Goal: Information Seeking & Learning: Check status

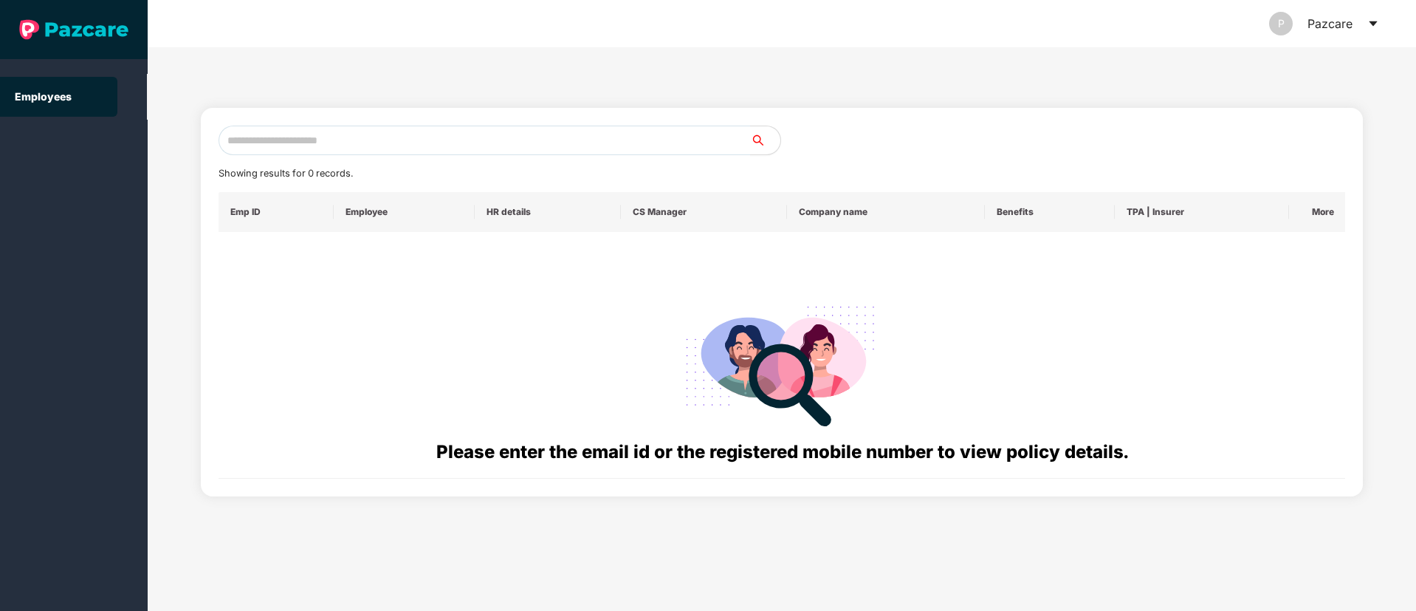
click at [1340, 27] on div "Pazcare" at bounding box center [1330, 23] width 45 height 47
click at [1373, 21] on icon "caret-down" at bounding box center [1373, 23] width 8 height 5
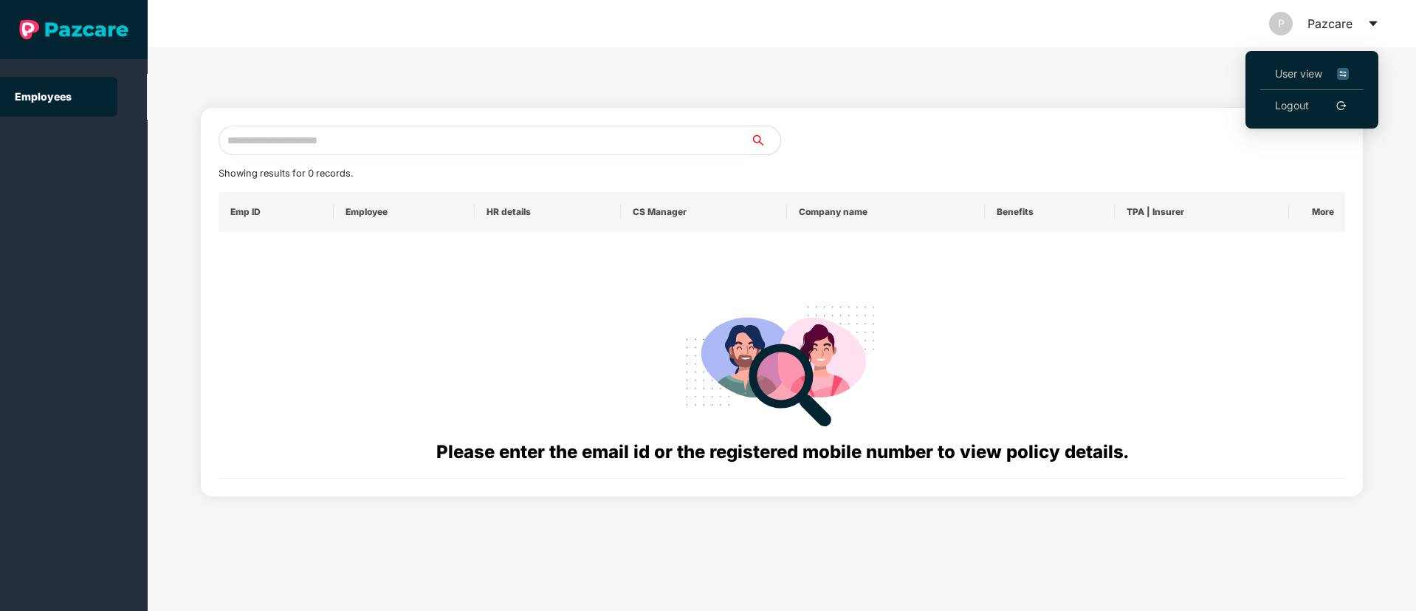
click at [1309, 111] on link "Logout" at bounding box center [1292, 105] width 34 height 16
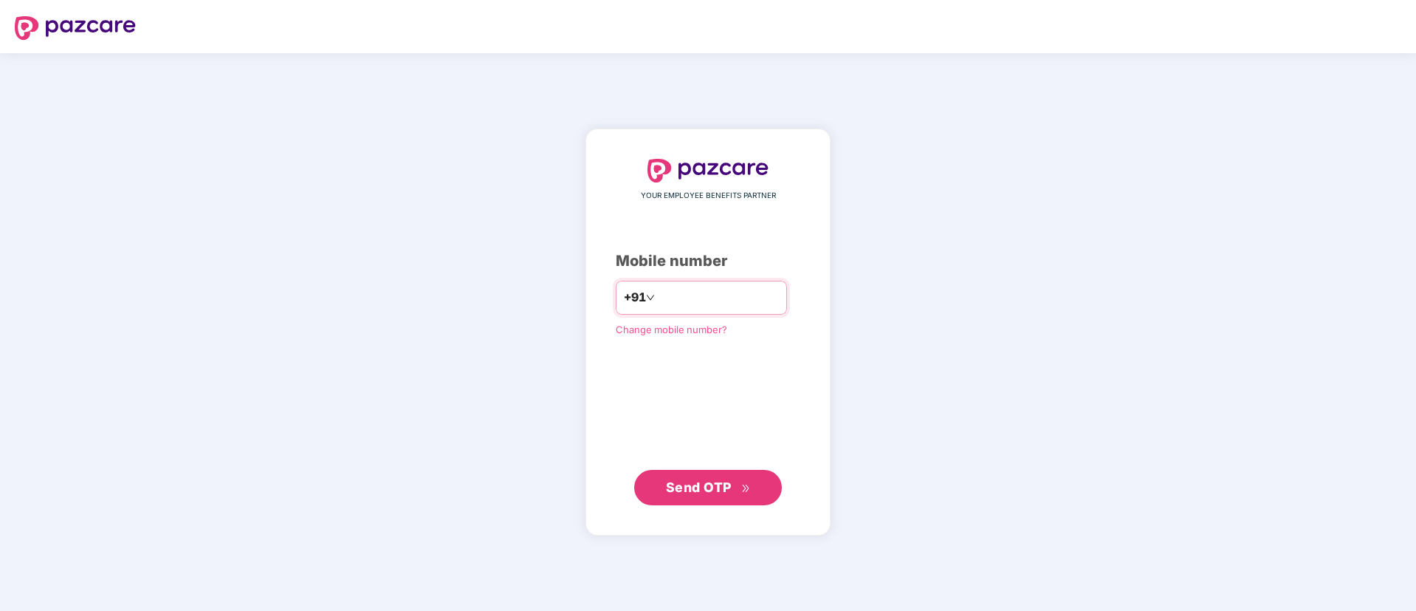
type input "*"
type input "**********"
click at [697, 487] on span "Send OTP" at bounding box center [699, 486] width 66 height 16
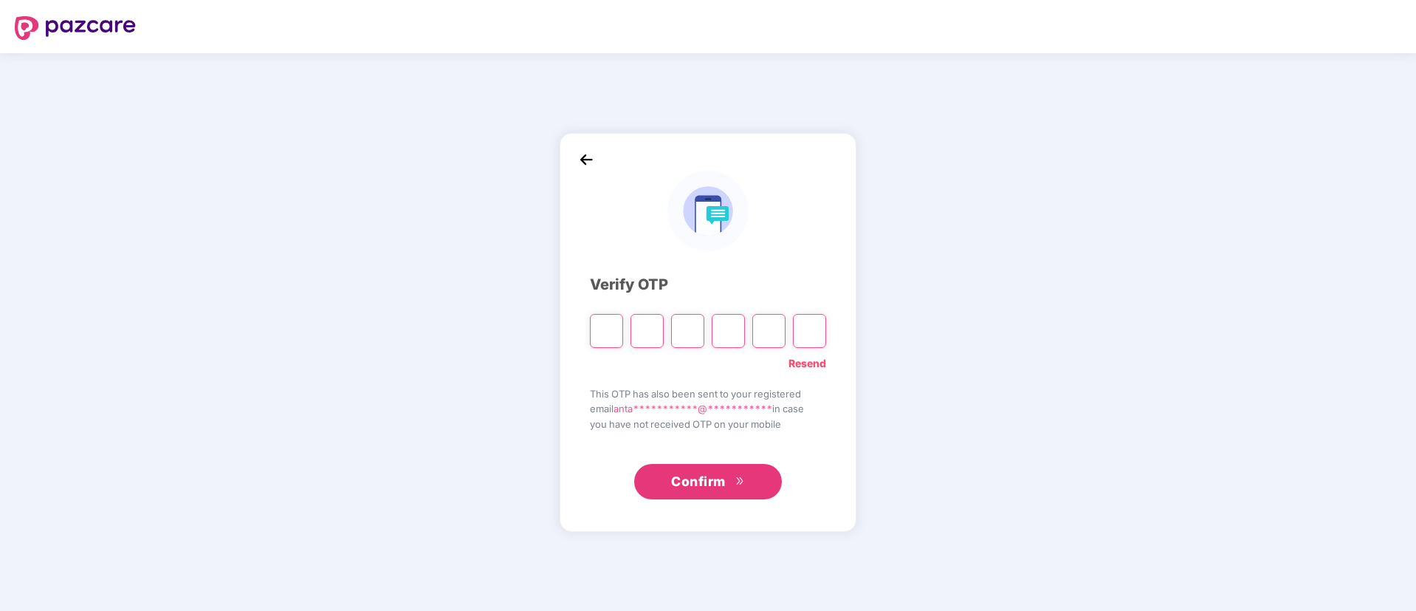
type input "*"
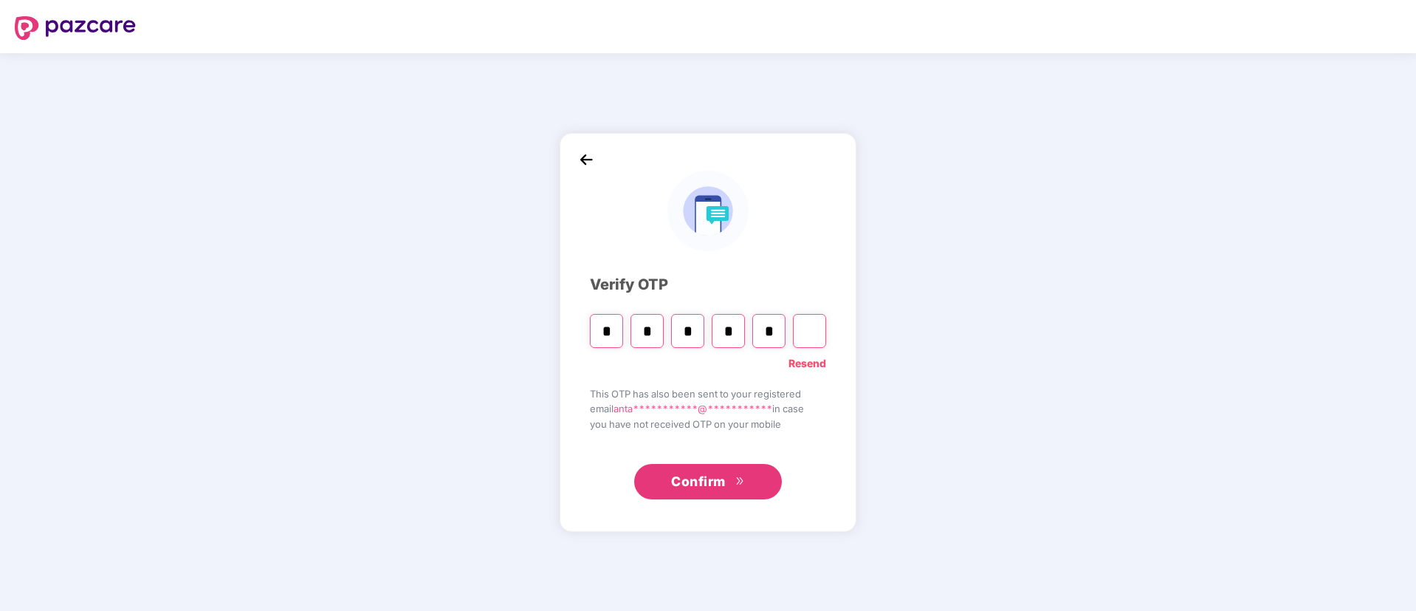
type input "*"
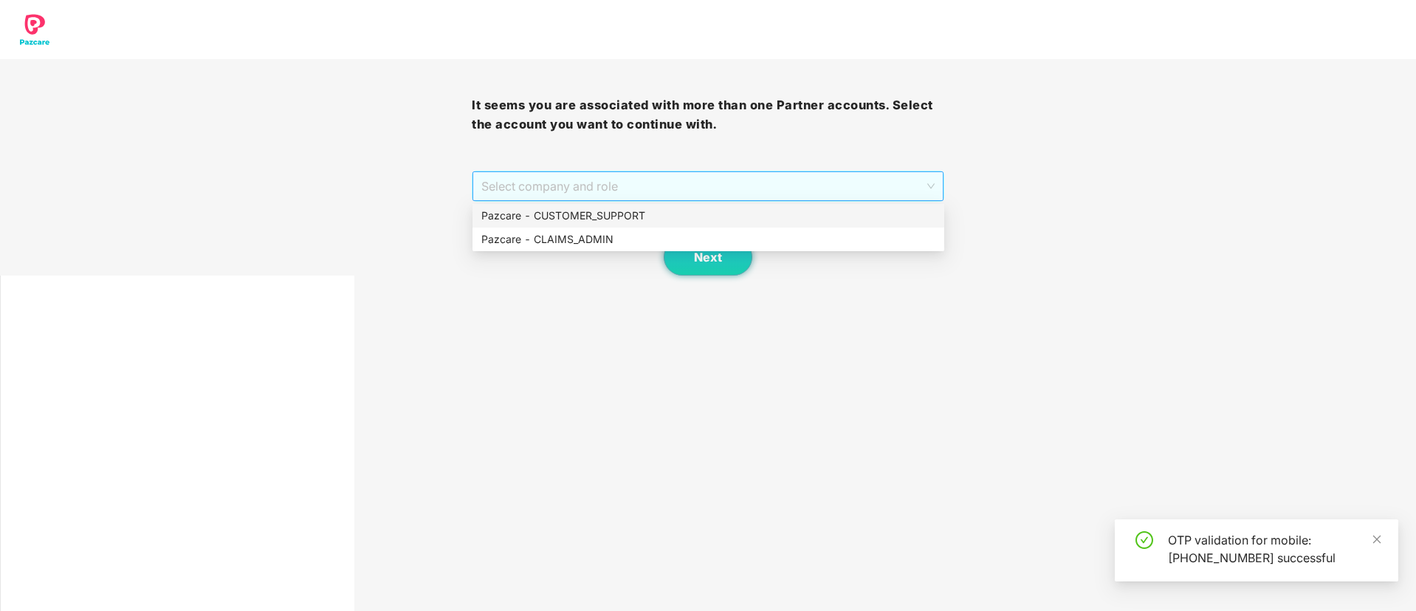
click at [516, 188] on span "Select company and role" at bounding box center [707, 186] width 453 height 28
click at [534, 215] on div "Pazcare - CUSTOMER_SUPPORT" at bounding box center [708, 215] width 454 height 16
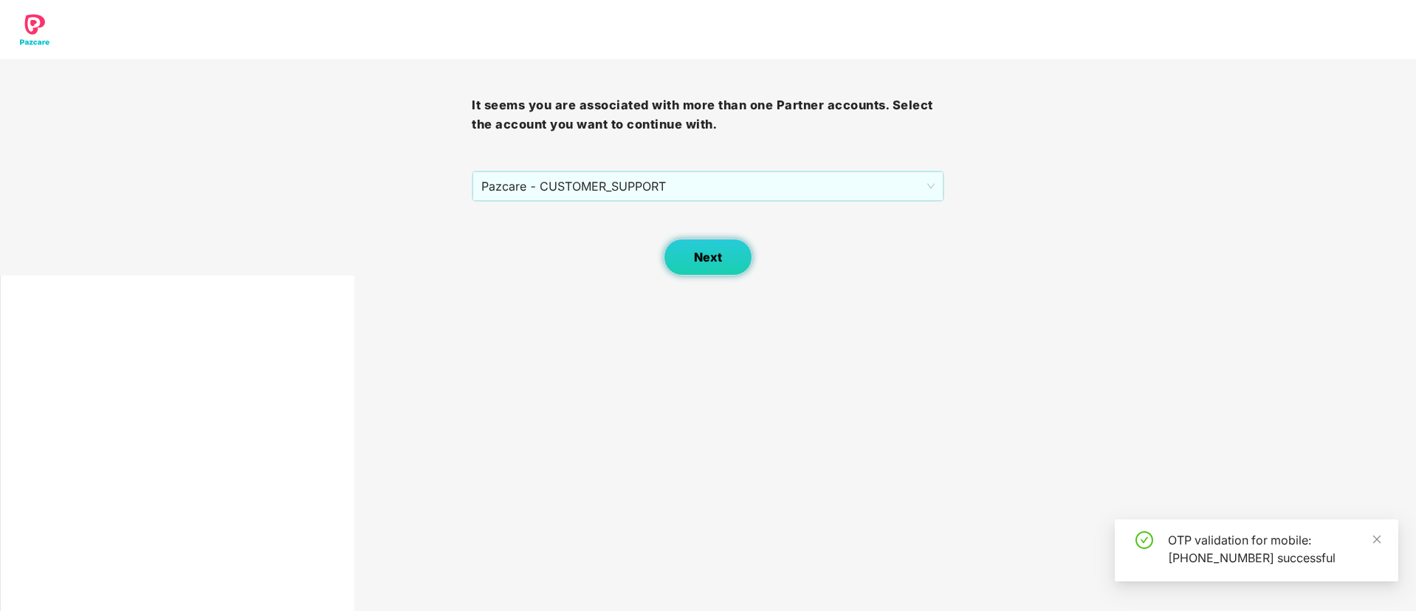
click at [713, 274] on button "Next" at bounding box center [708, 257] width 89 height 37
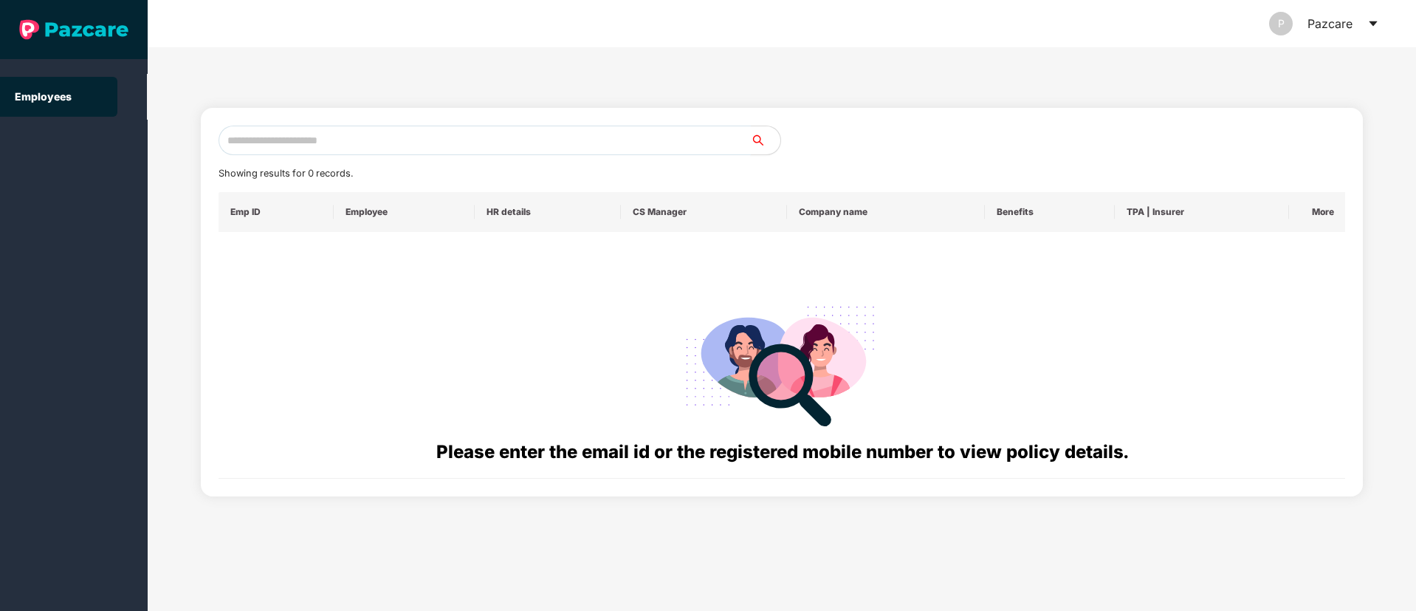
click at [326, 135] on input "text" at bounding box center [485, 141] width 532 height 30
paste input "**********"
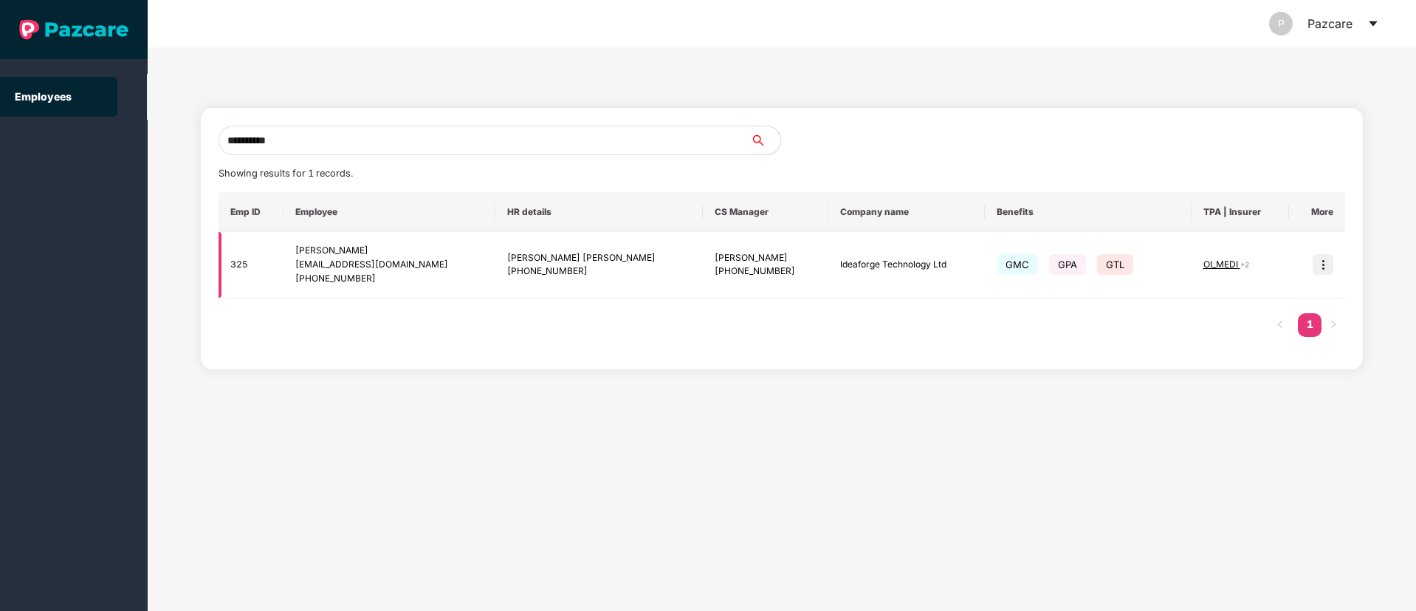
type input "**********"
click at [1315, 270] on img at bounding box center [1323, 264] width 21 height 21
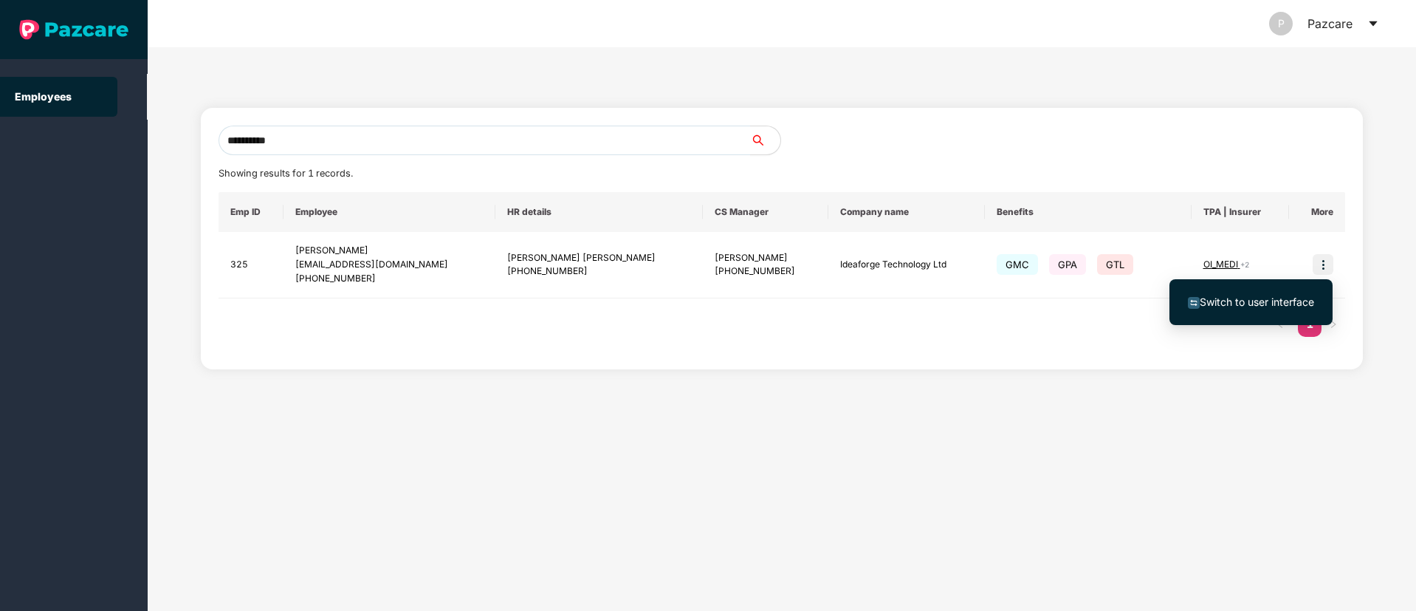
click at [1258, 313] on li "Switch to user interface" at bounding box center [1251, 302] width 163 height 31
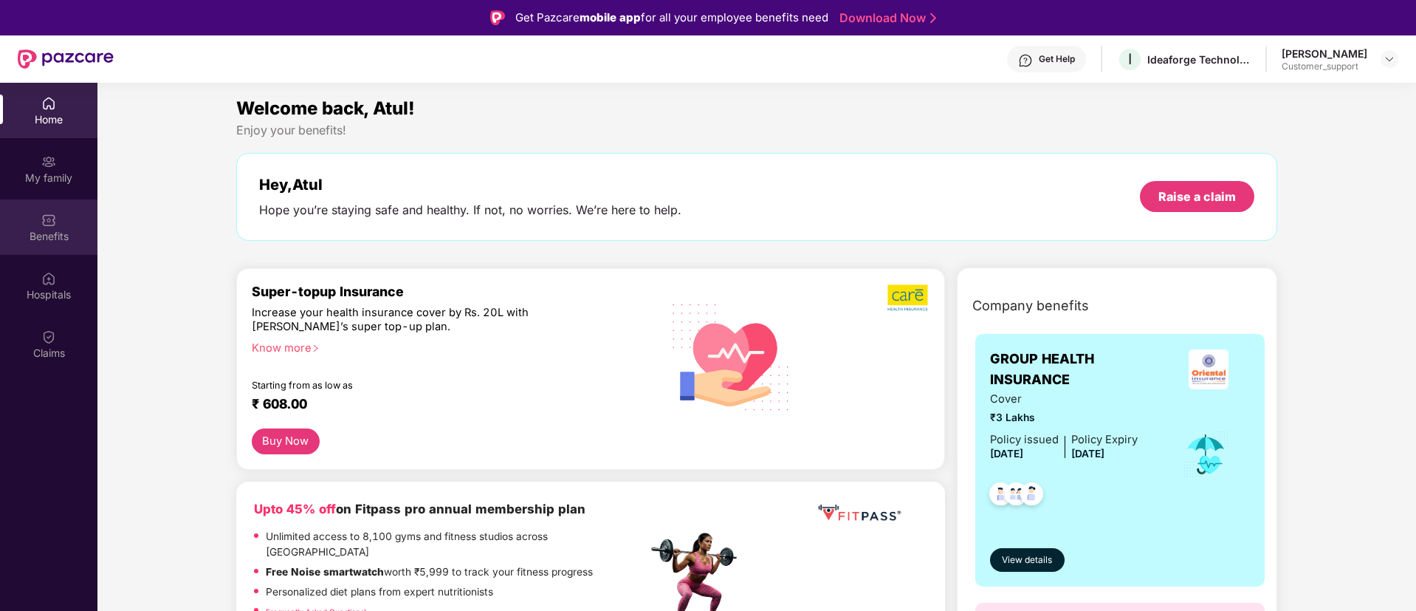
click at [59, 222] on div "Benefits" at bounding box center [48, 226] width 97 height 55
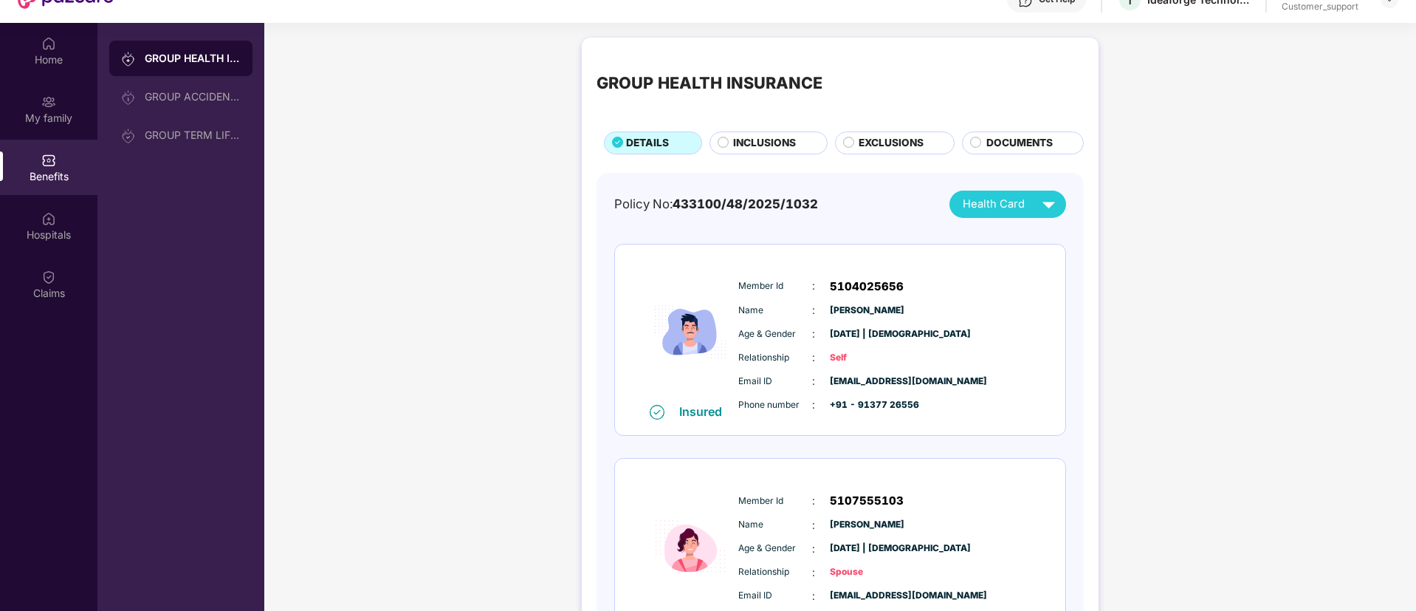
click at [868, 136] on span "EXCLUSIONS" at bounding box center [891, 143] width 65 height 16
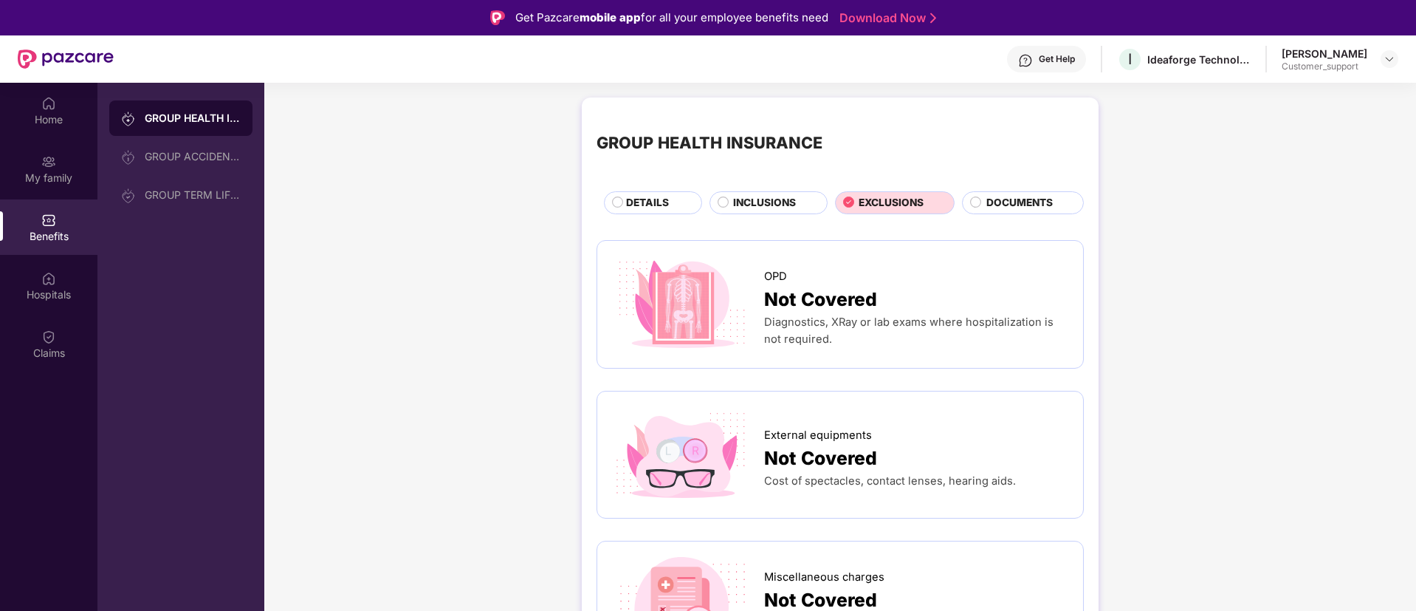
click at [745, 196] on span "INCLUSIONS" at bounding box center [764, 203] width 63 height 16
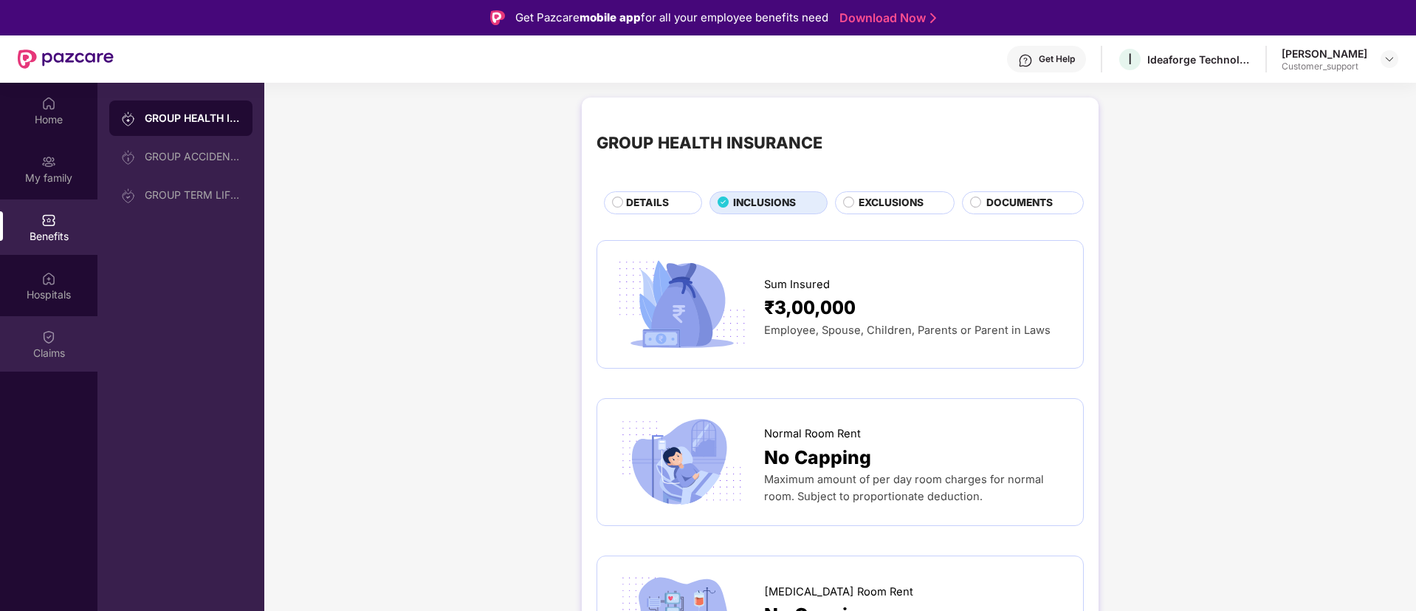
click at [65, 328] on div "Claims" at bounding box center [48, 343] width 97 height 55
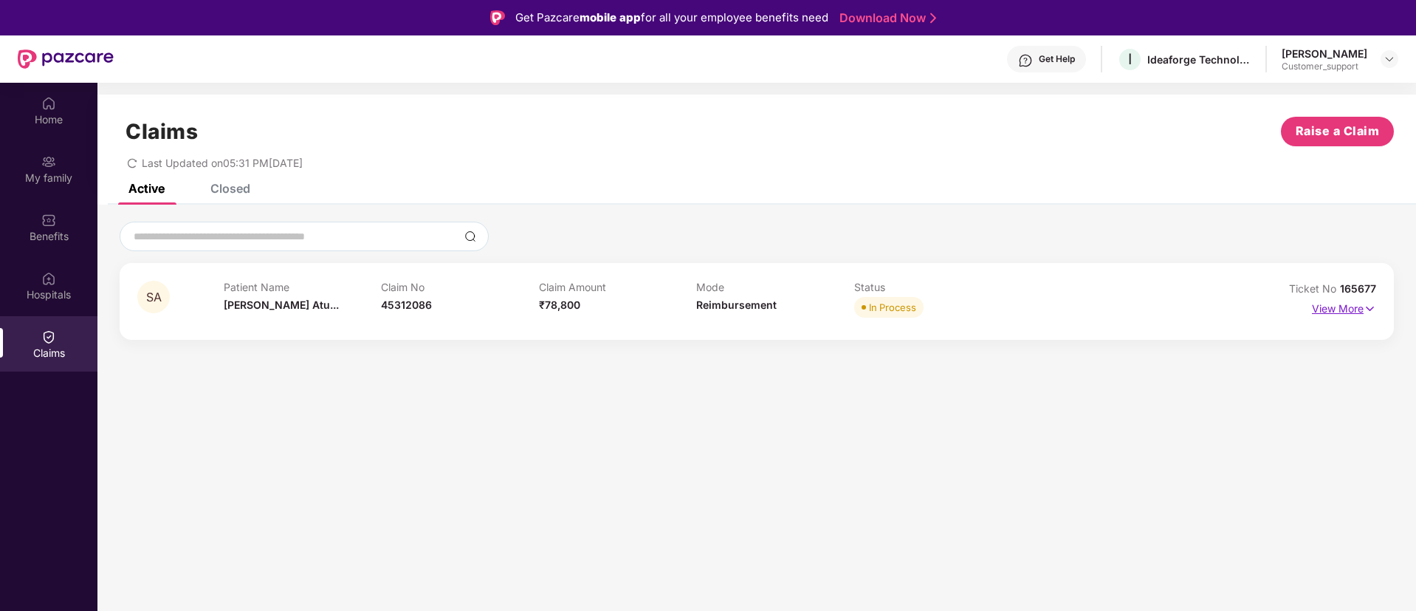
click at [1347, 306] on p "View More" at bounding box center [1344, 307] width 64 height 20
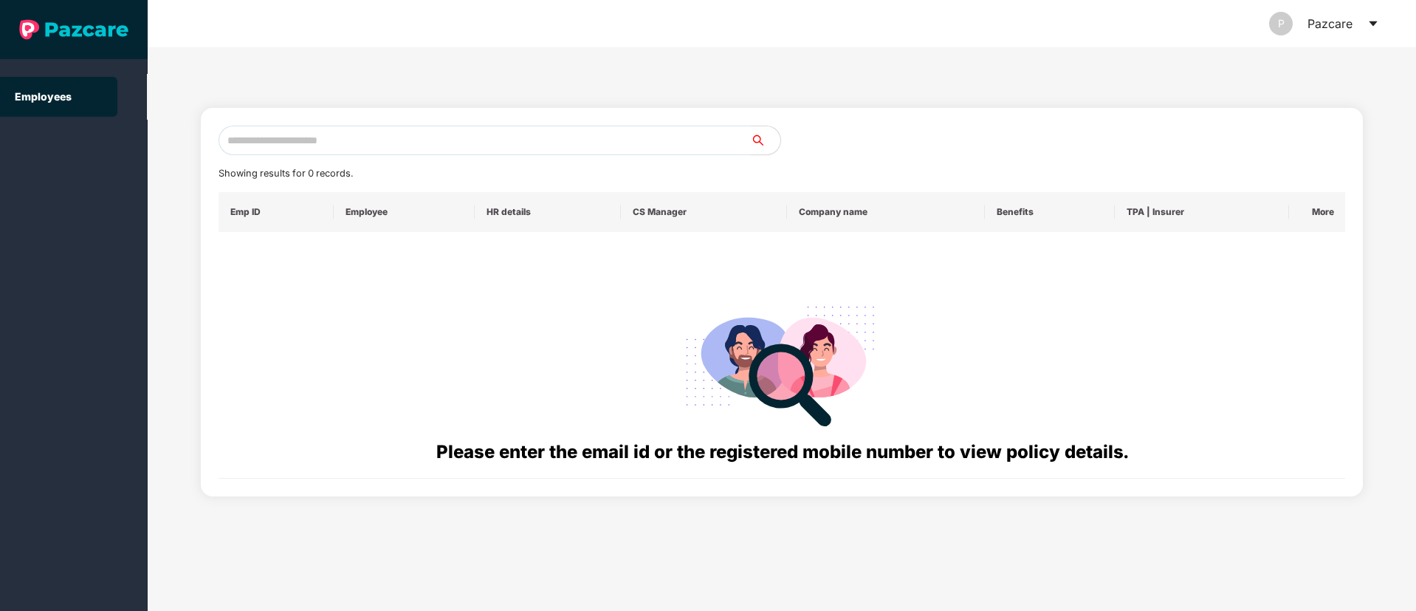
click at [265, 128] on input "text" at bounding box center [485, 141] width 532 height 30
paste input "**********"
type input "*"
paste input "**********"
type input "*"
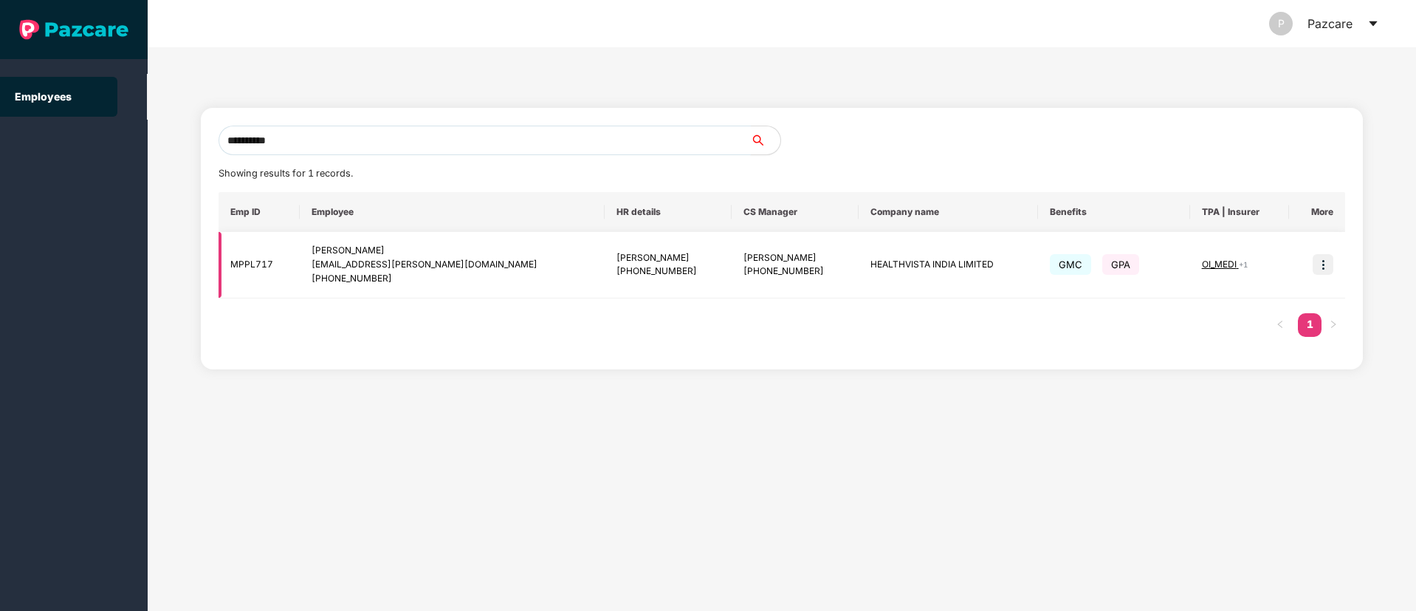
type input "**********"
click at [1327, 264] on img at bounding box center [1323, 264] width 21 height 21
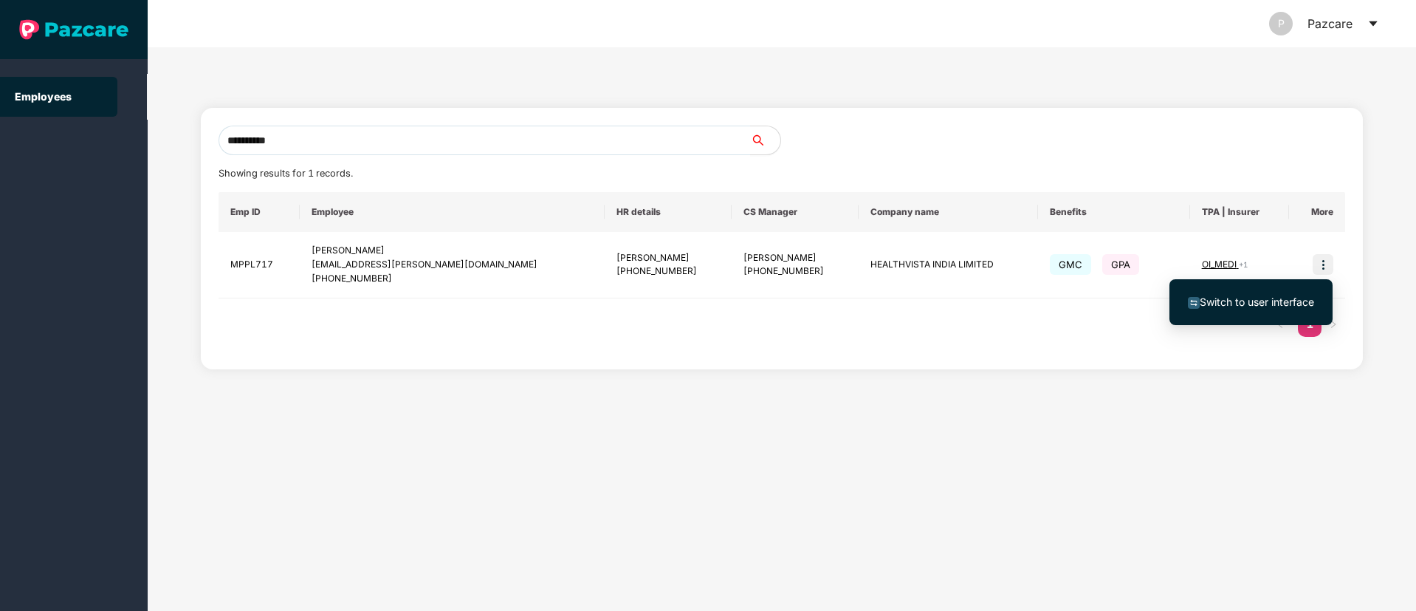
click at [1286, 299] on span "Switch to user interface" at bounding box center [1257, 301] width 114 height 13
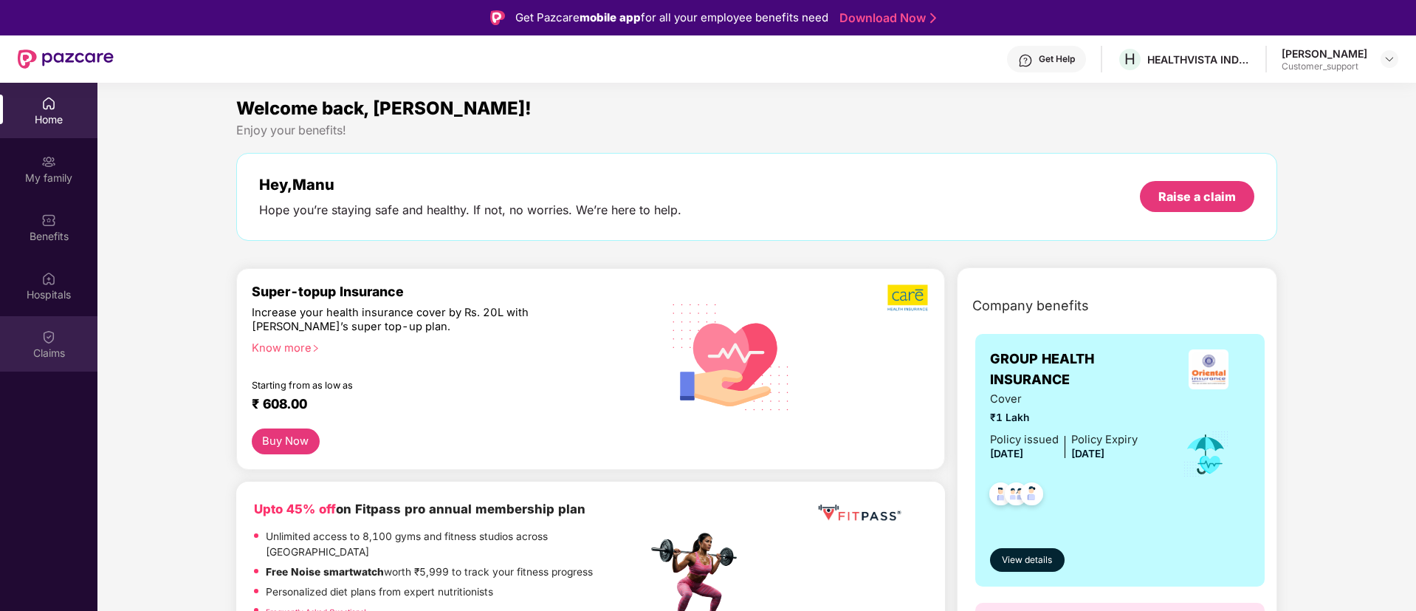
click at [30, 366] on div "Claims" at bounding box center [48, 343] width 97 height 55
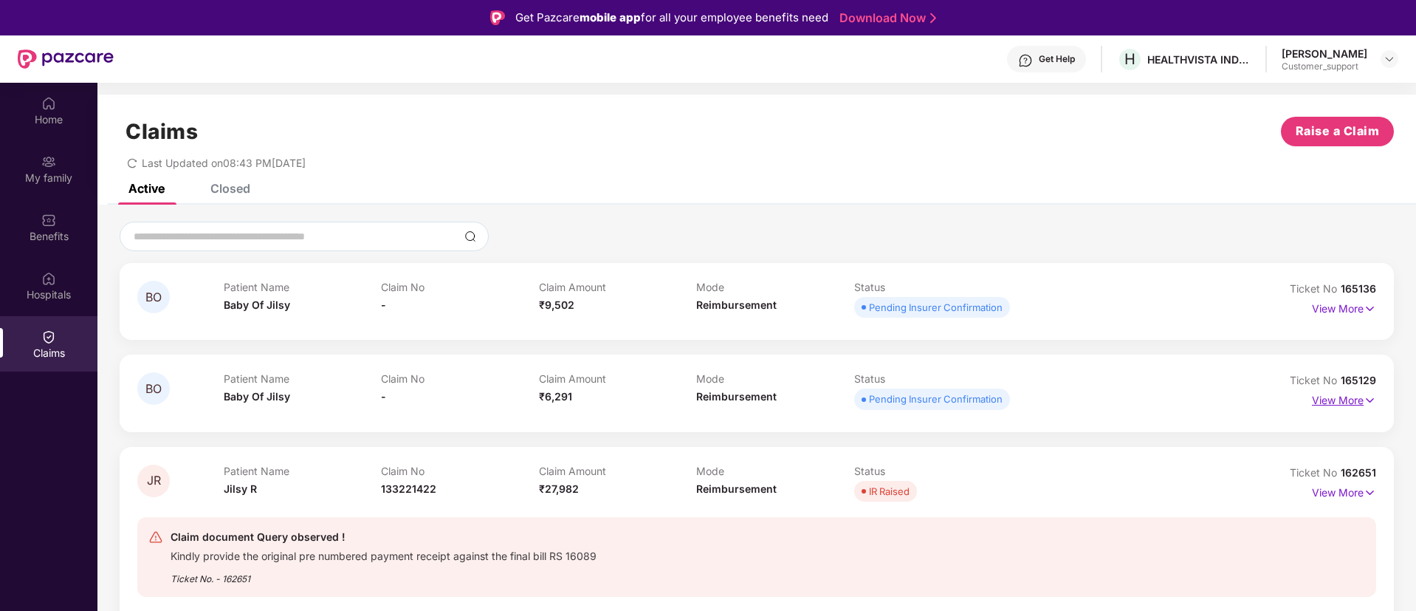
click at [1340, 402] on p "View More" at bounding box center [1344, 398] width 64 height 20
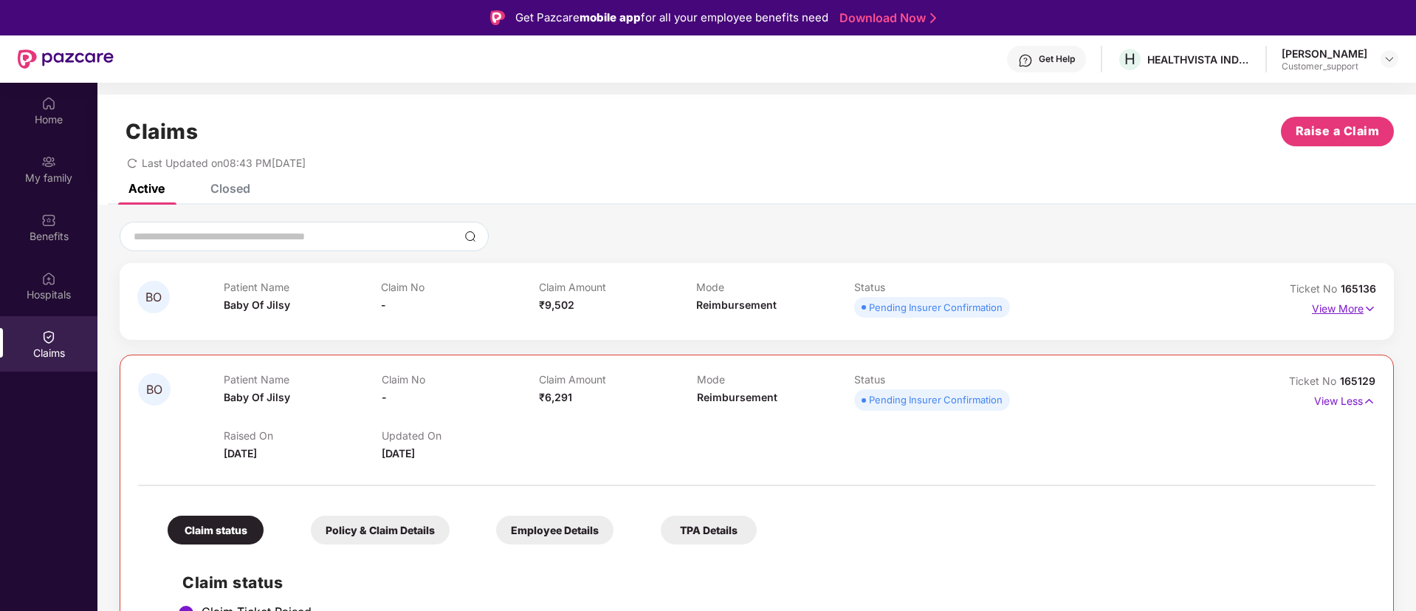
click at [1345, 306] on p "View More" at bounding box center [1344, 307] width 64 height 20
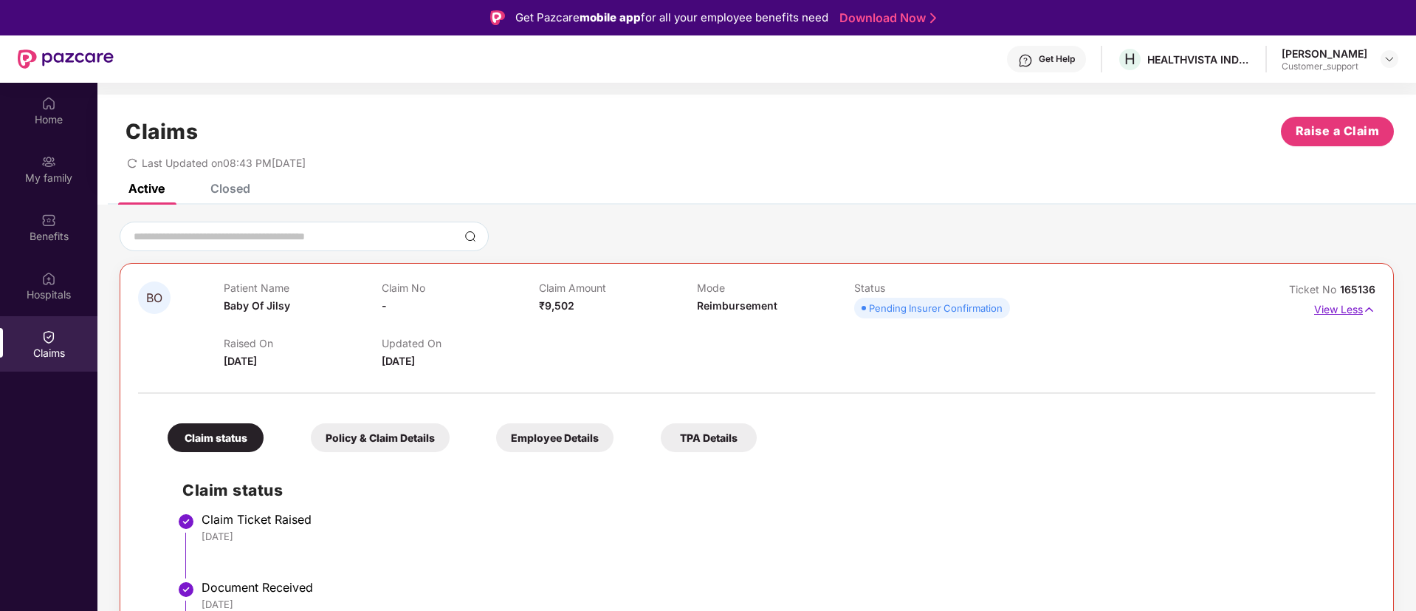
click at [1345, 306] on p "View Less" at bounding box center [1344, 308] width 61 height 20
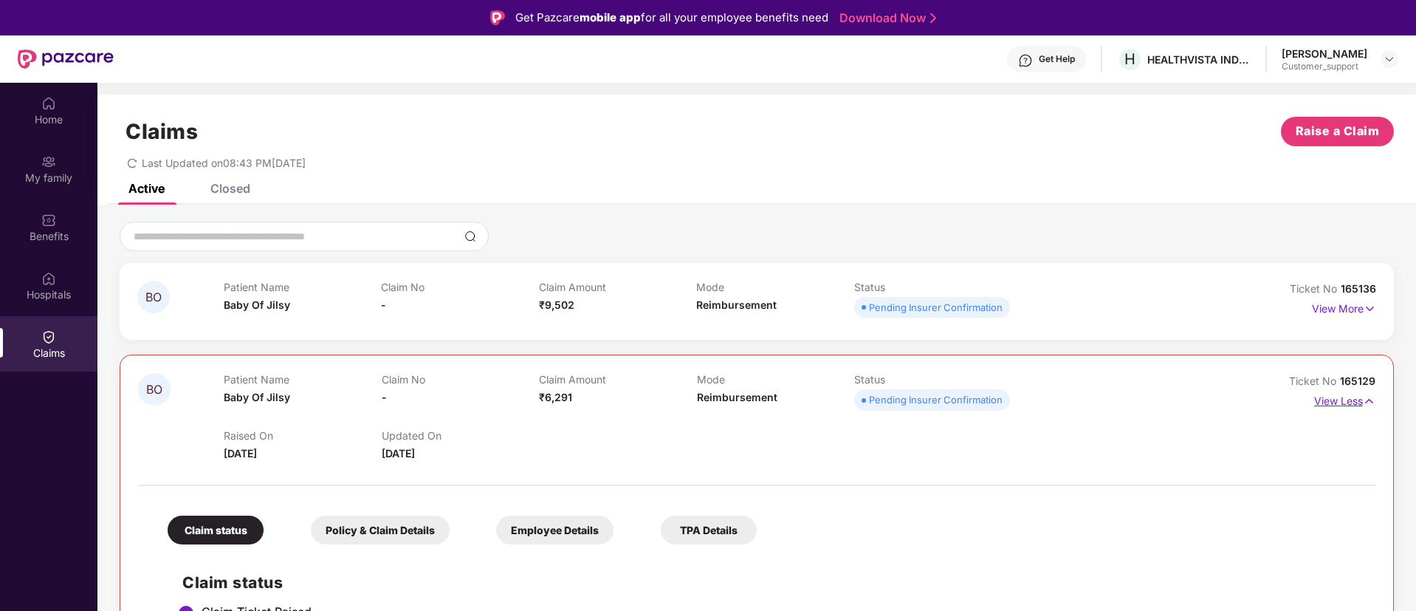
click at [1337, 402] on p "View Less" at bounding box center [1344, 399] width 61 height 20
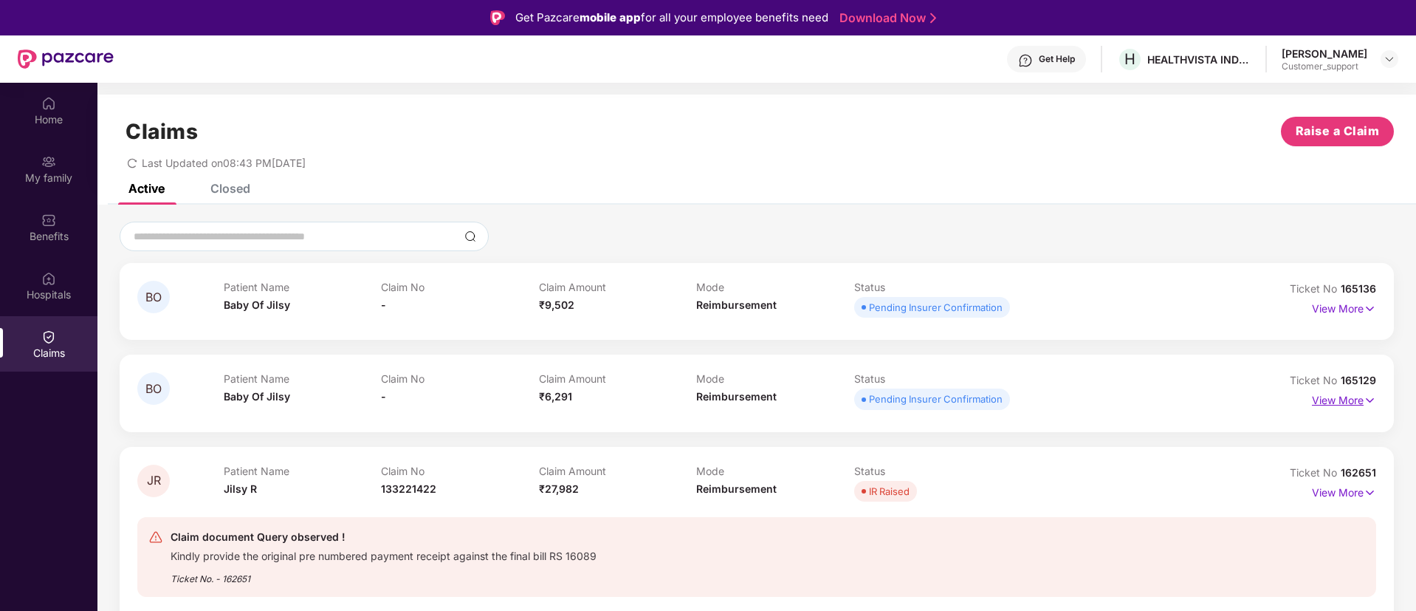
scroll to position [83, 0]
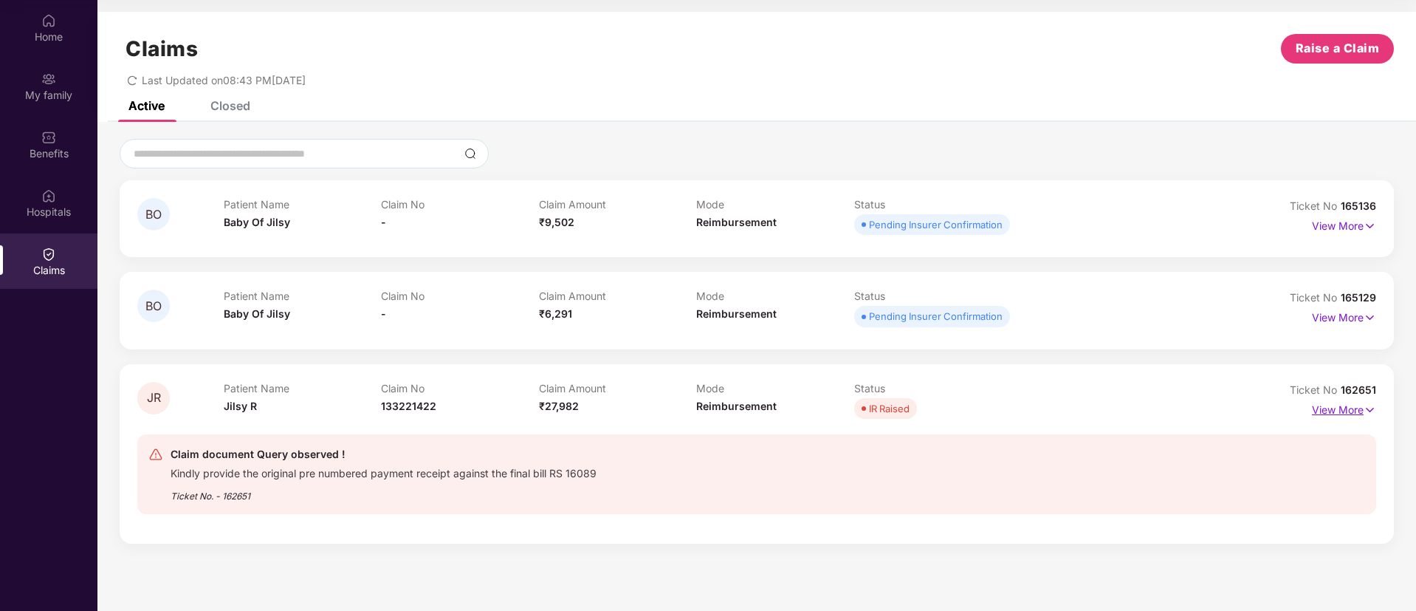
click at [1356, 409] on p "View More" at bounding box center [1344, 408] width 64 height 20
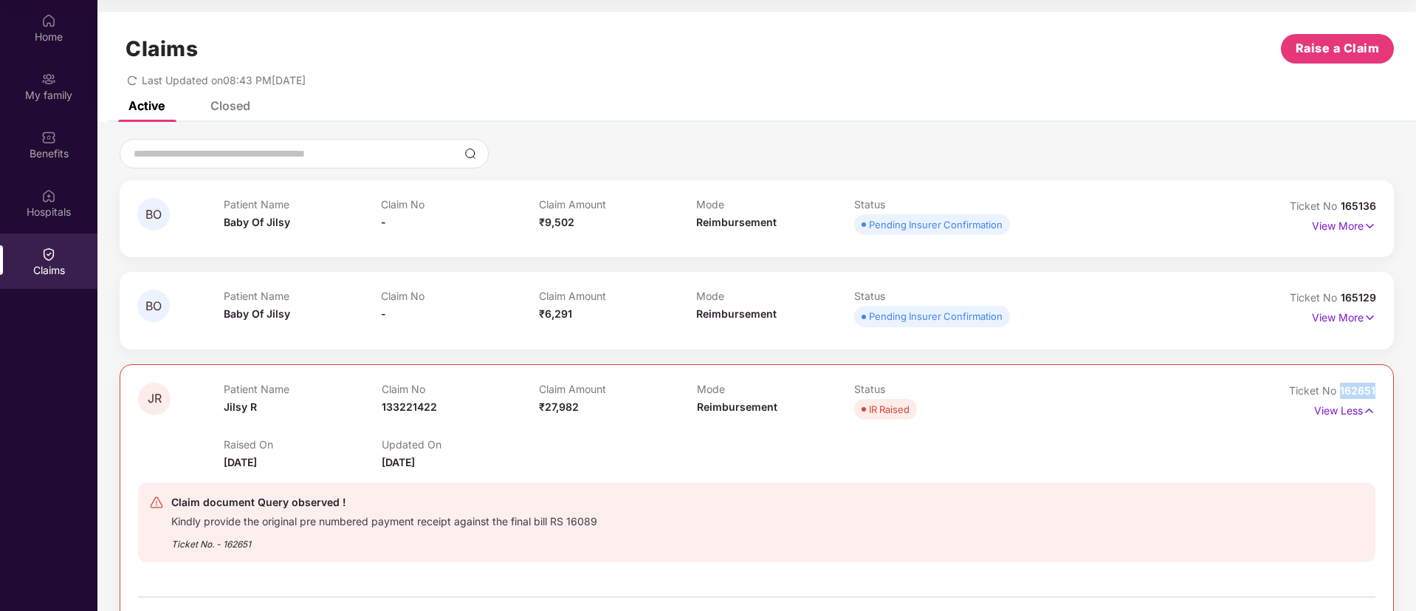
drag, startPoint x: 1338, startPoint y: 386, endPoint x: 1413, endPoint y: 379, distance: 74.9
copy span "162651"
click at [65, 142] on div "Benefits" at bounding box center [48, 144] width 97 height 55
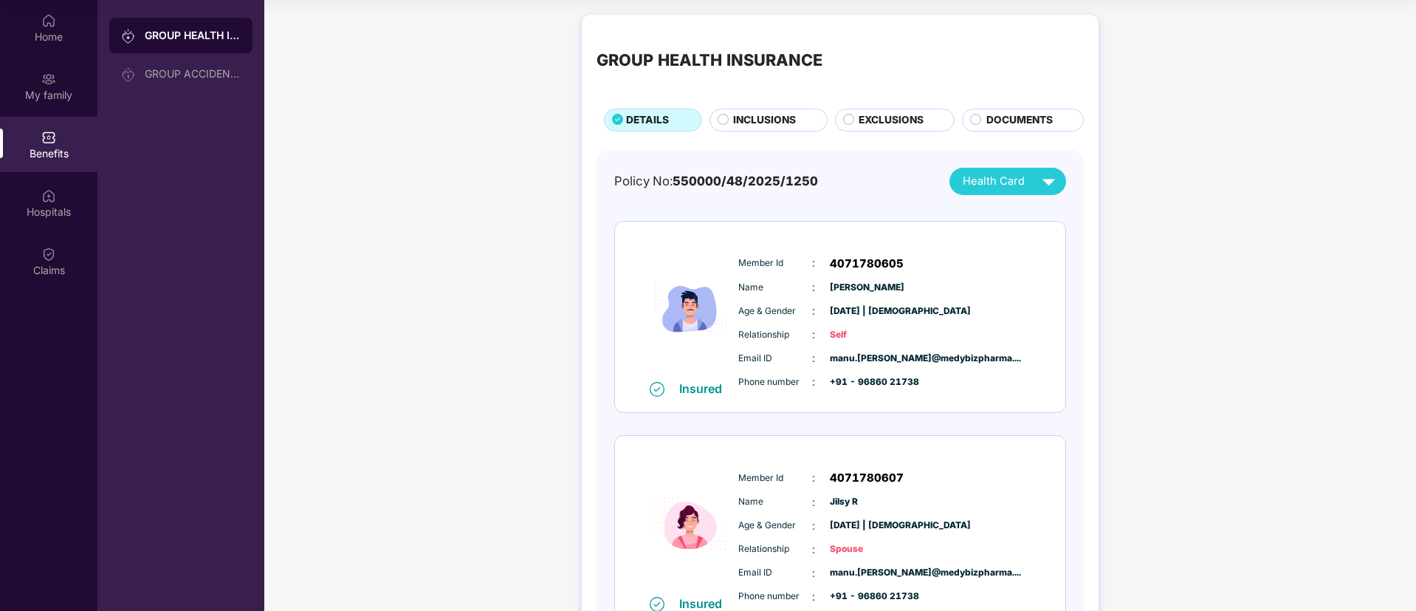
scroll to position [0, 0]
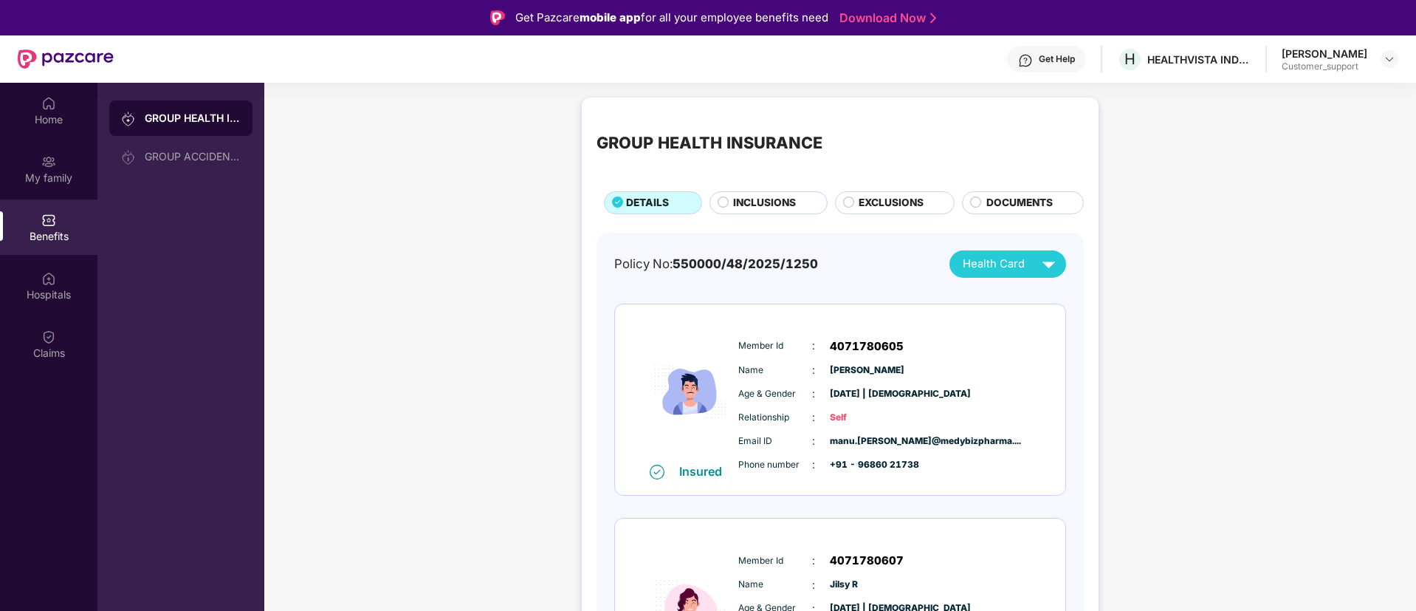
click at [1072, 61] on div "Get Help" at bounding box center [1057, 59] width 36 height 12
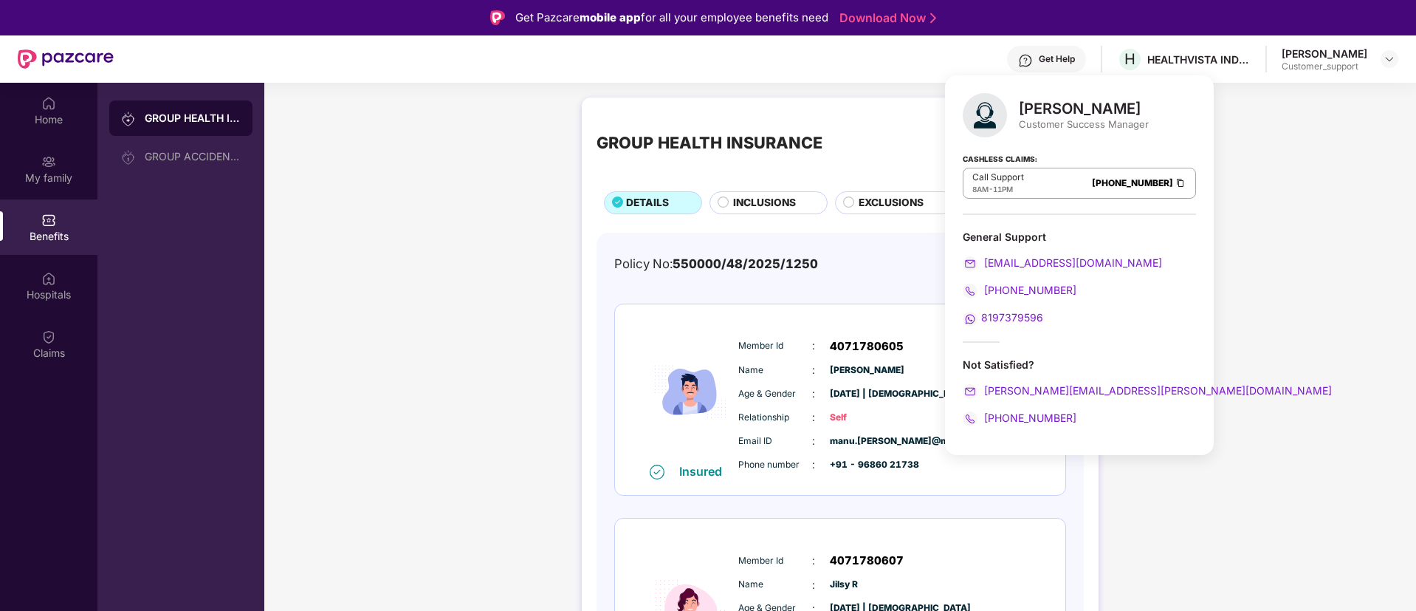
click at [1346, 224] on div "GROUP HEALTH INSURANCE DETAILS INCLUSIONS EXCLUSIONS DOCUMENTS Policy No: [CRED…" at bounding box center [840, 566] width 1152 height 953
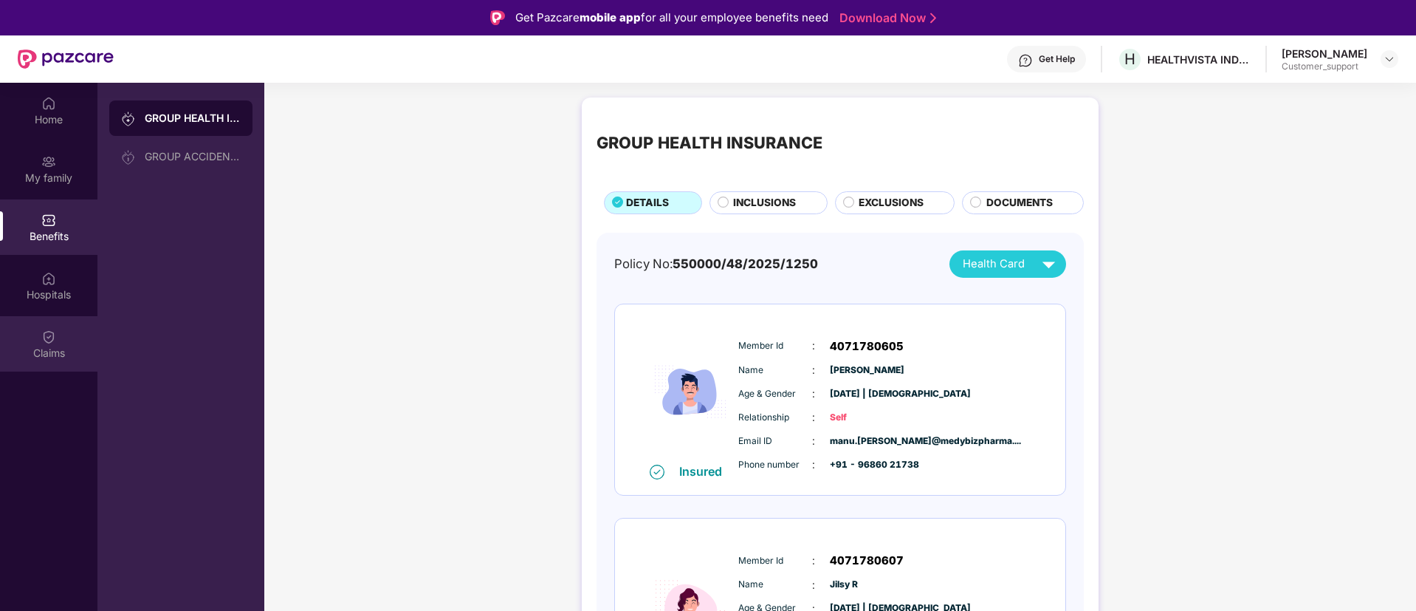
click at [43, 335] on img at bounding box center [48, 336] width 15 height 15
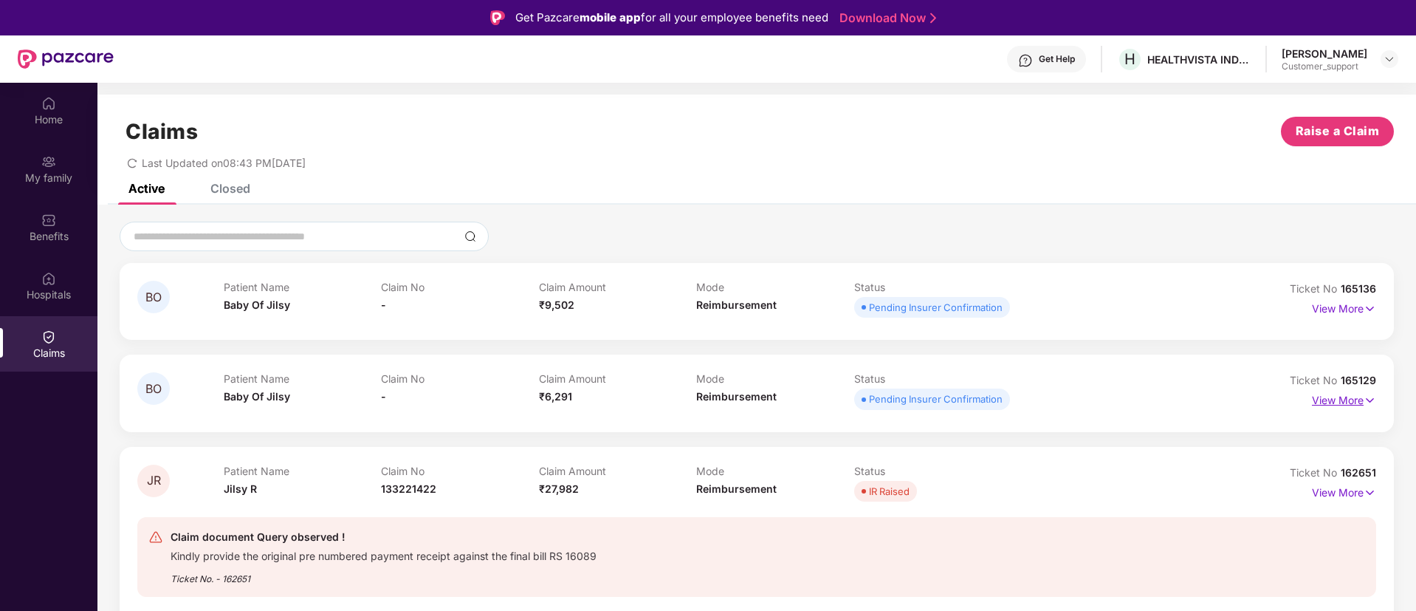
click at [1340, 406] on p "View More" at bounding box center [1344, 398] width 64 height 20
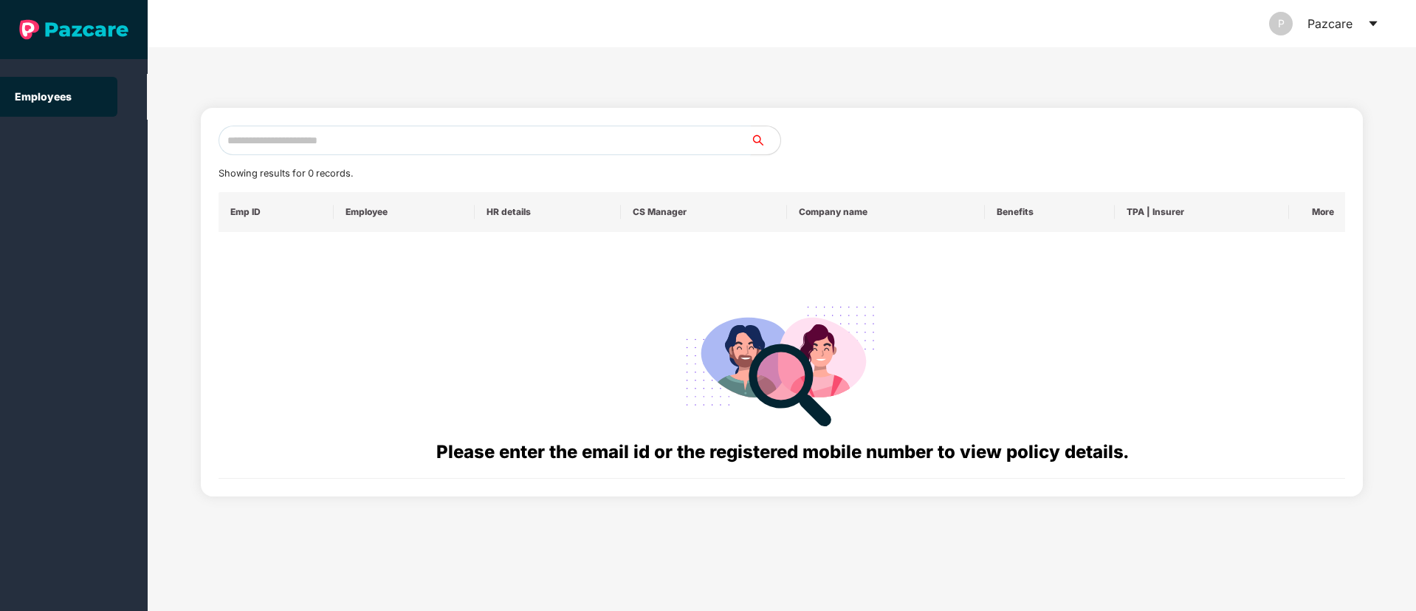
click at [271, 131] on input "text" at bounding box center [485, 141] width 532 height 30
paste input "**********"
type input "*"
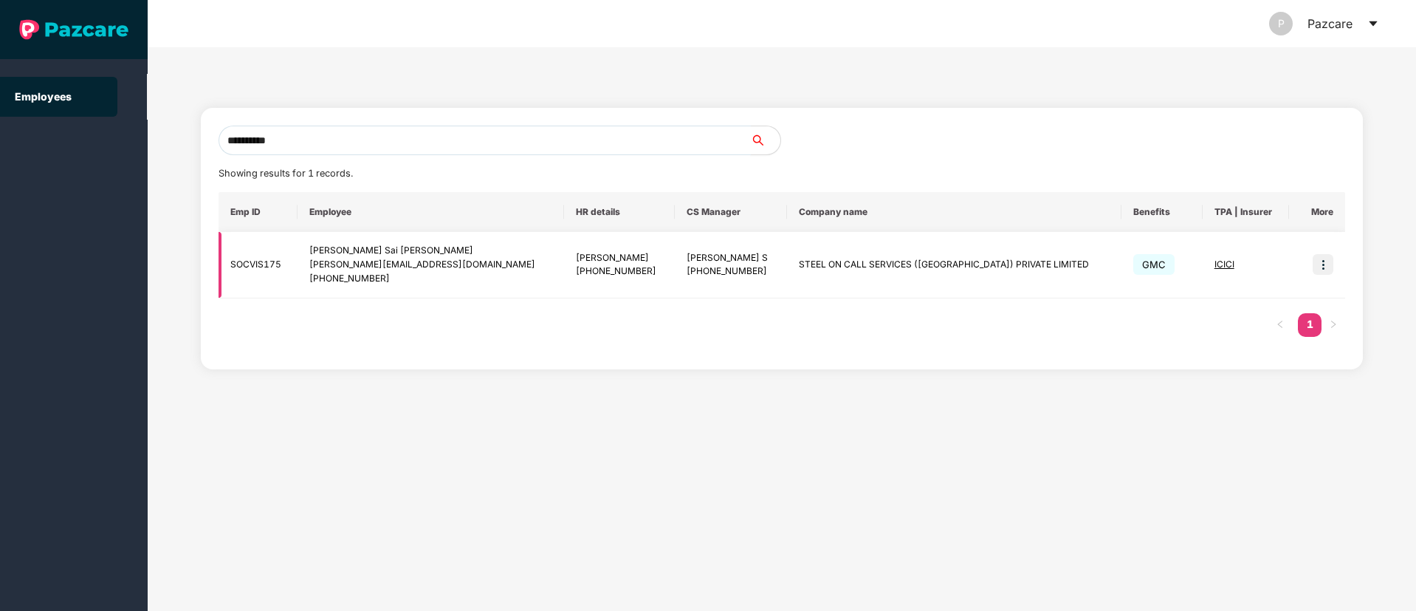
type input "**********"
click at [1330, 265] on img at bounding box center [1323, 264] width 21 height 21
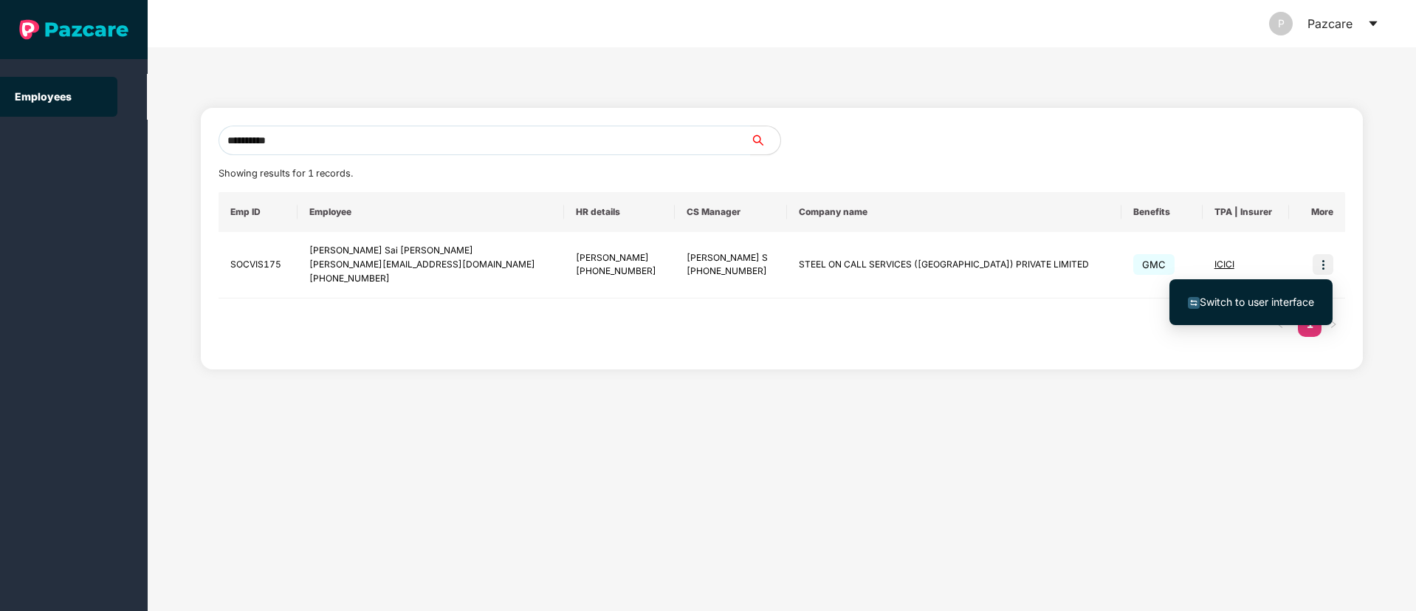
click at [1291, 299] on span "Switch to user interface" at bounding box center [1257, 301] width 114 height 13
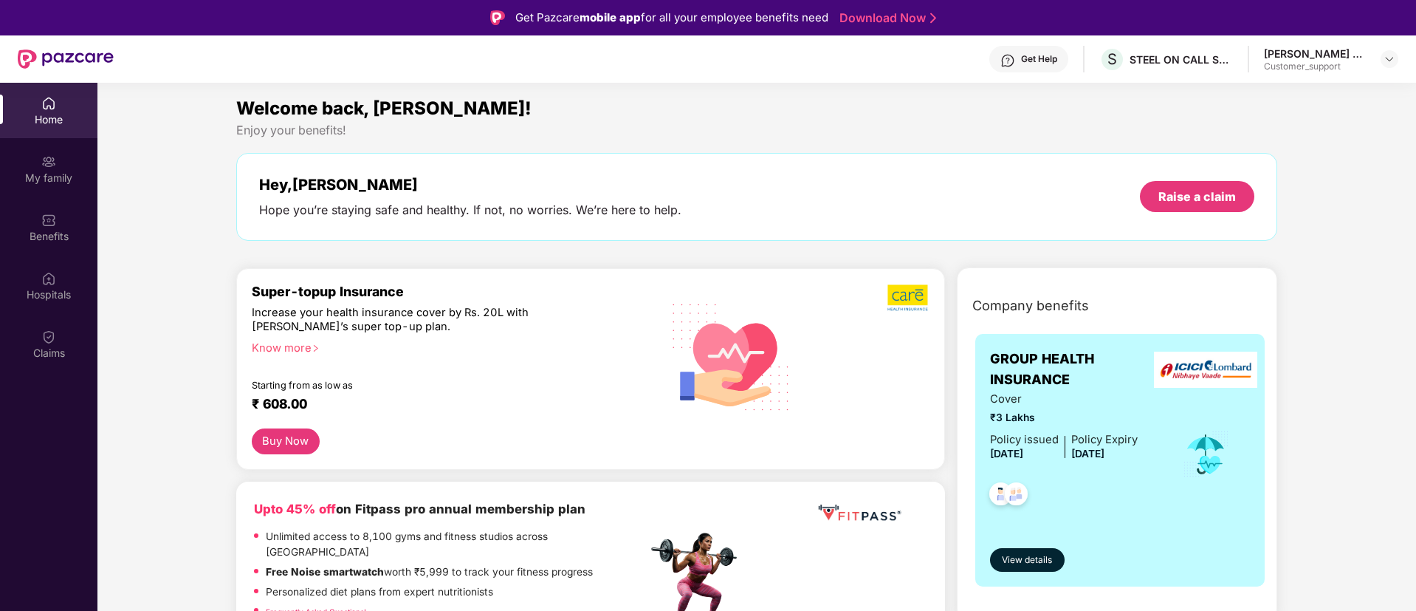
click at [36, 218] on div "Benefits" at bounding box center [48, 226] width 97 height 55
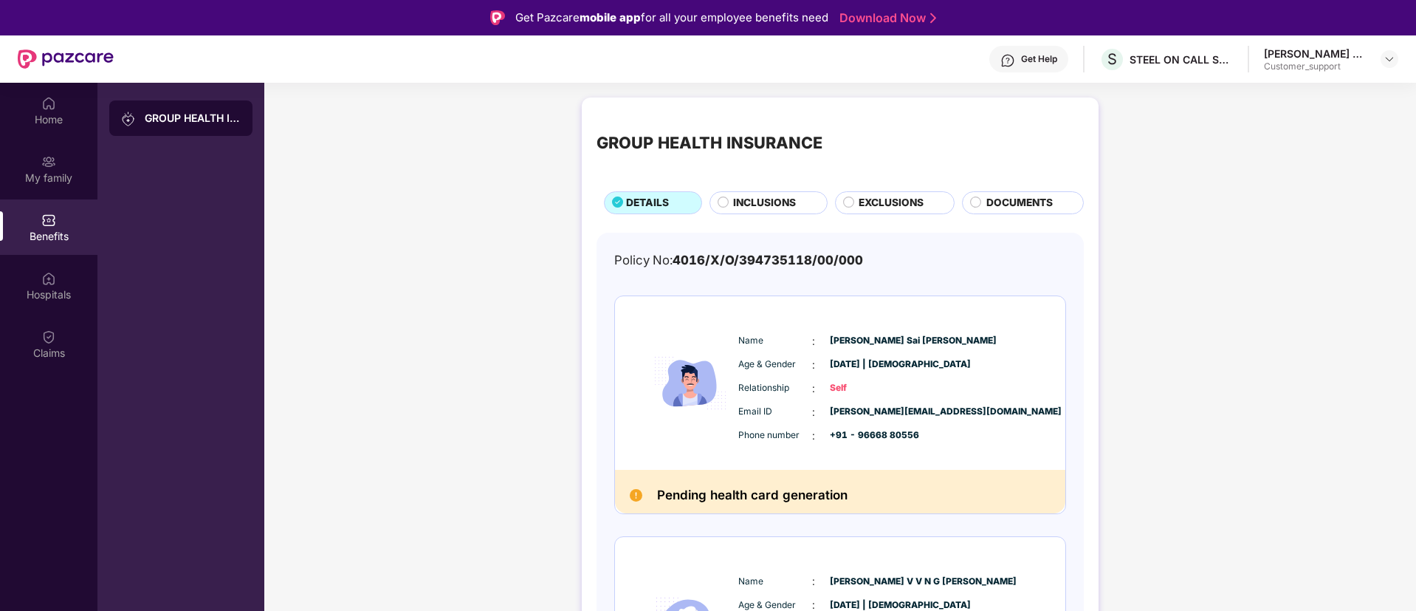
click at [748, 211] on div "INCLUSIONS" at bounding box center [772, 204] width 93 height 18
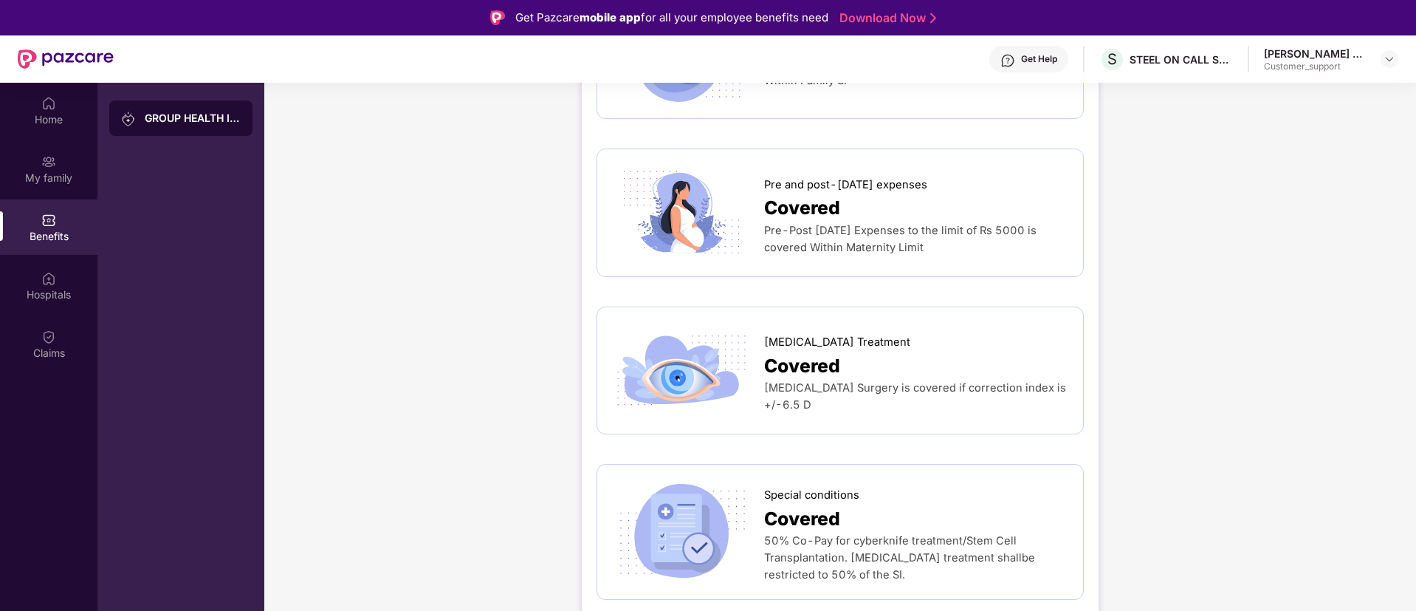
scroll to position [2148, 0]
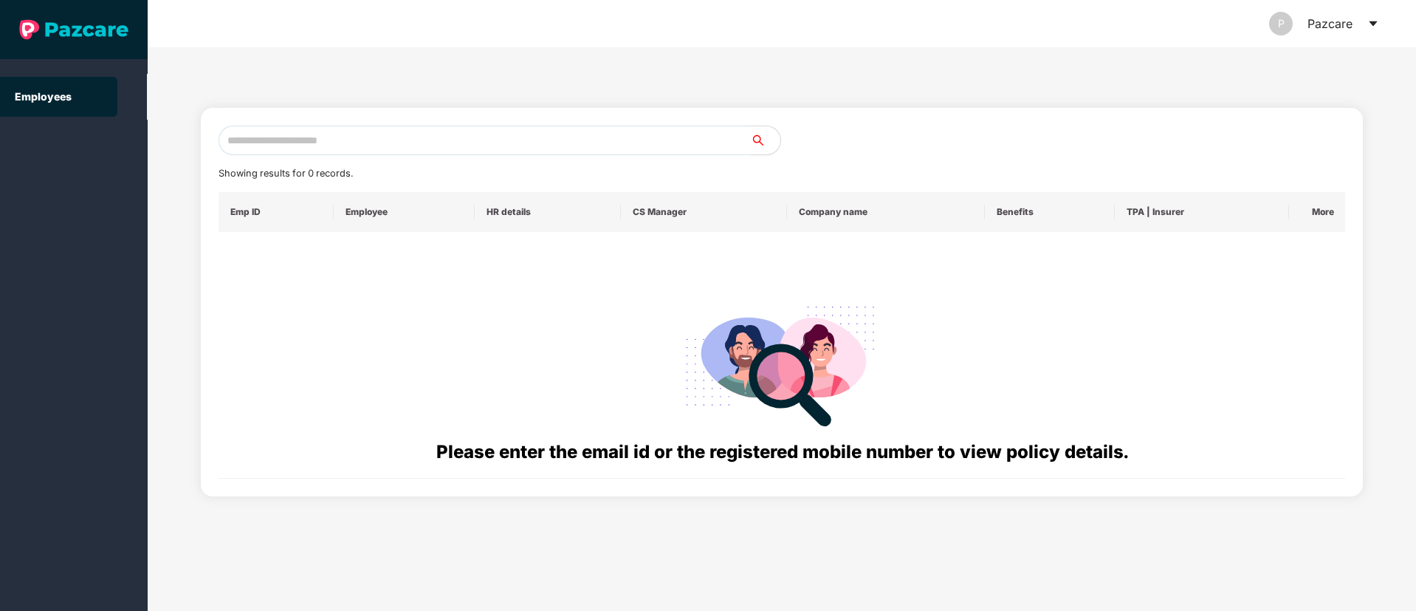
click at [347, 147] on input "text" at bounding box center [485, 141] width 532 height 30
paste input "**********"
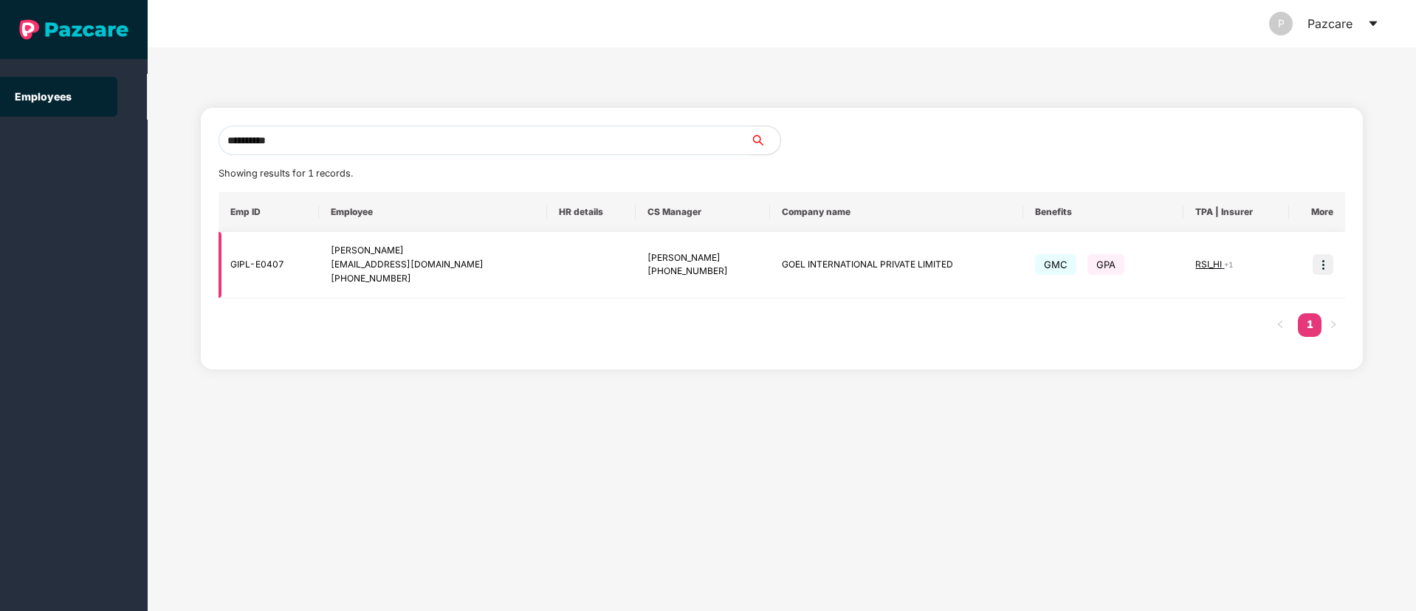
type input "**********"
click at [1324, 264] on img at bounding box center [1323, 264] width 21 height 21
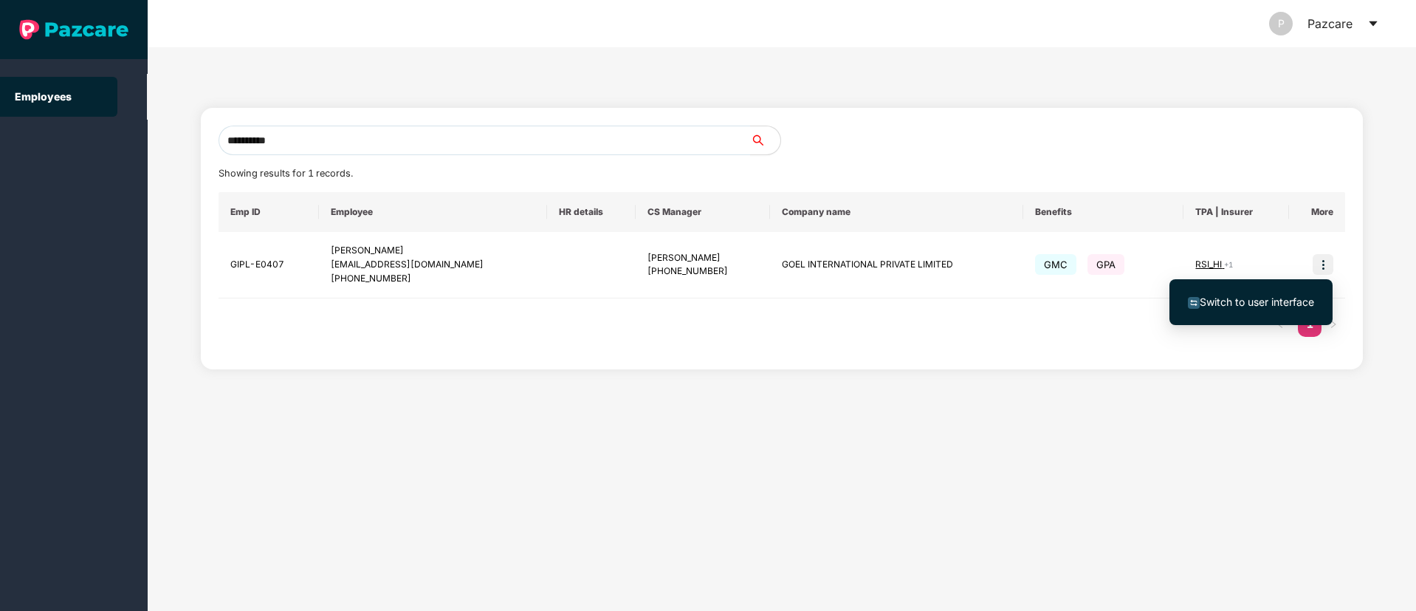
click at [1266, 313] on li "Switch to user interface" at bounding box center [1251, 302] width 163 height 31
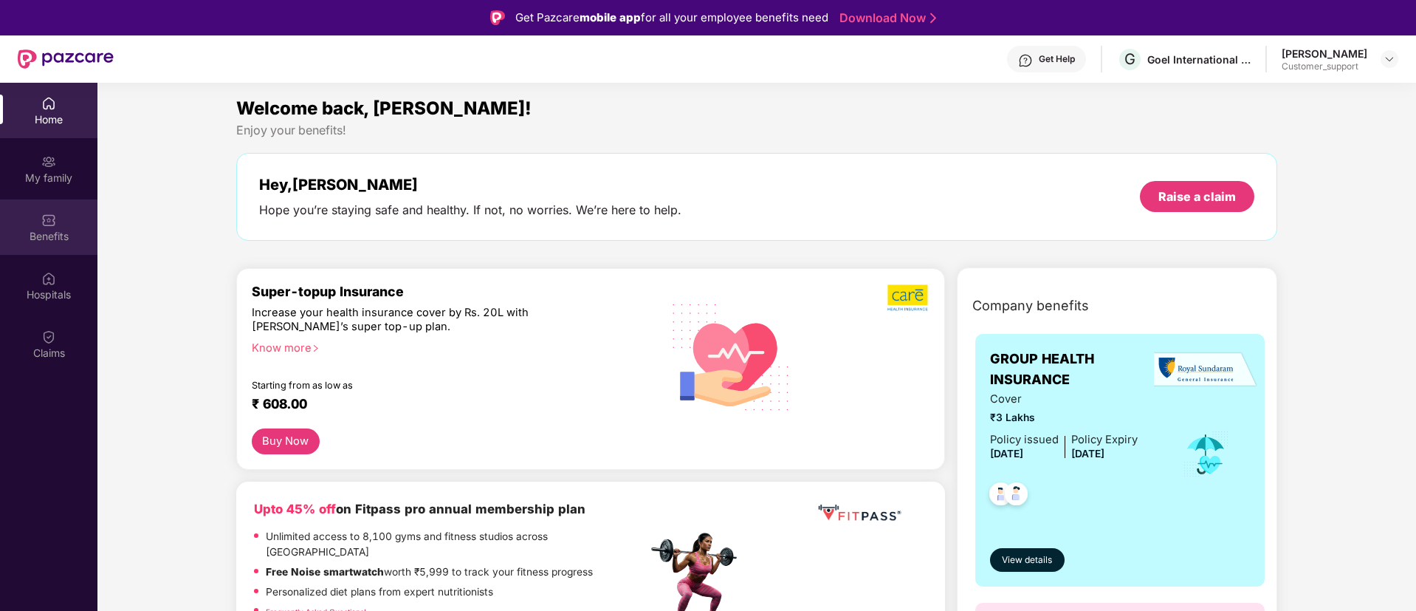
click at [41, 214] on div "Benefits" at bounding box center [48, 226] width 97 height 55
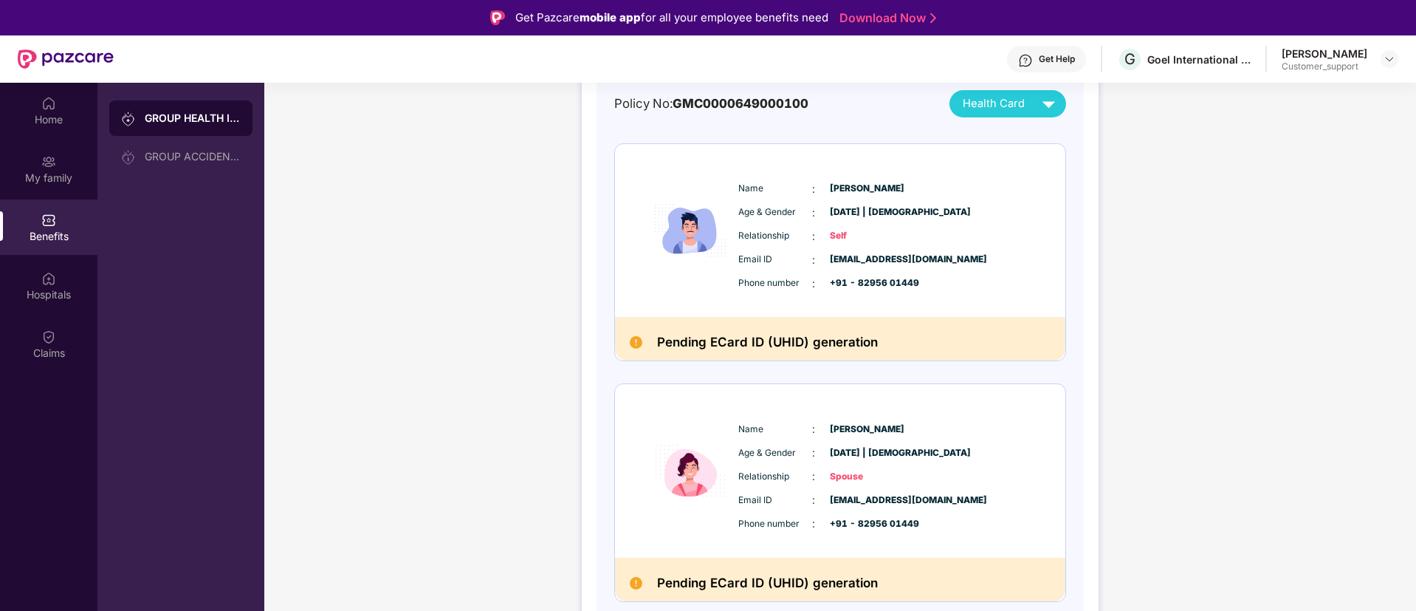
scroll to position [0, 0]
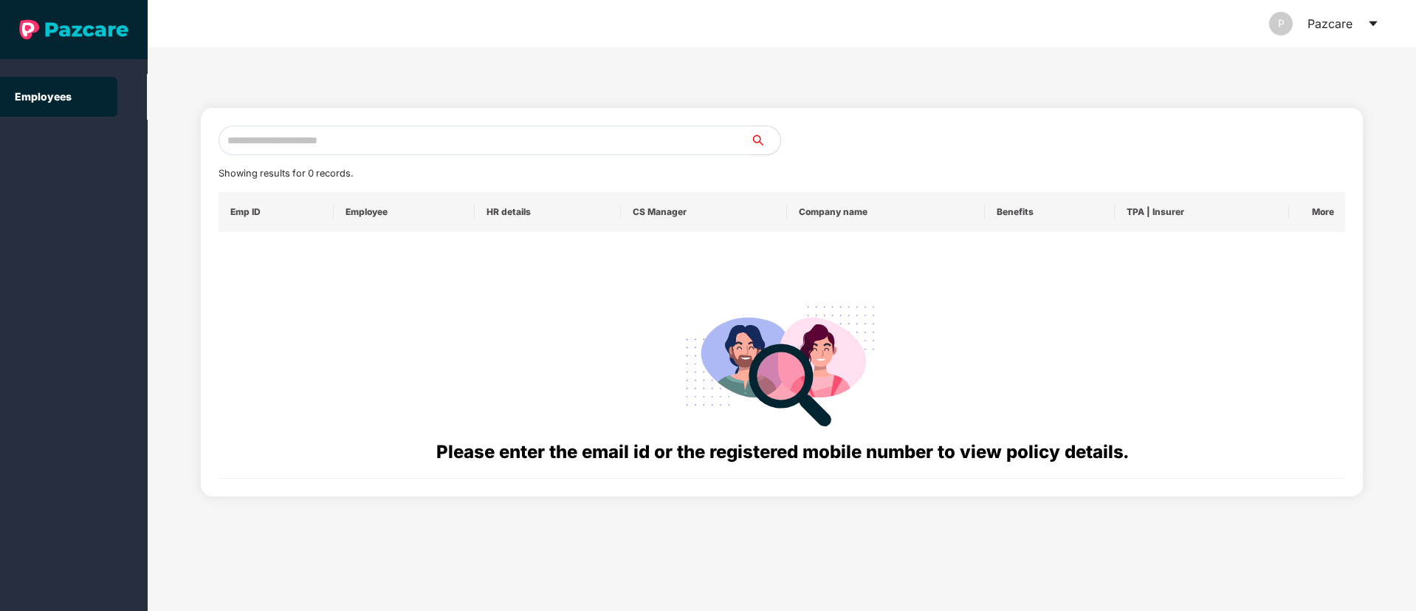
click at [241, 137] on input "text" at bounding box center [485, 141] width 532 height 30
paste input "**********"
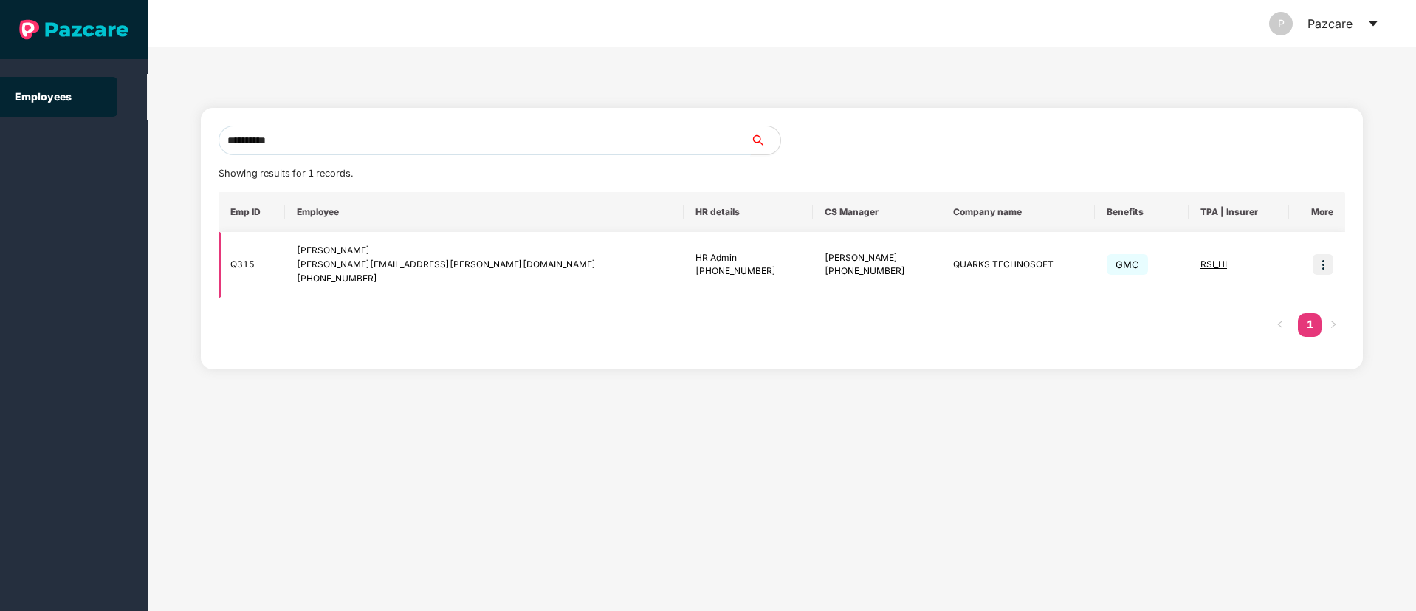
type input "**********"
click at [1323, 257] on img at bounding box center [1323, 264] width 21 height 21
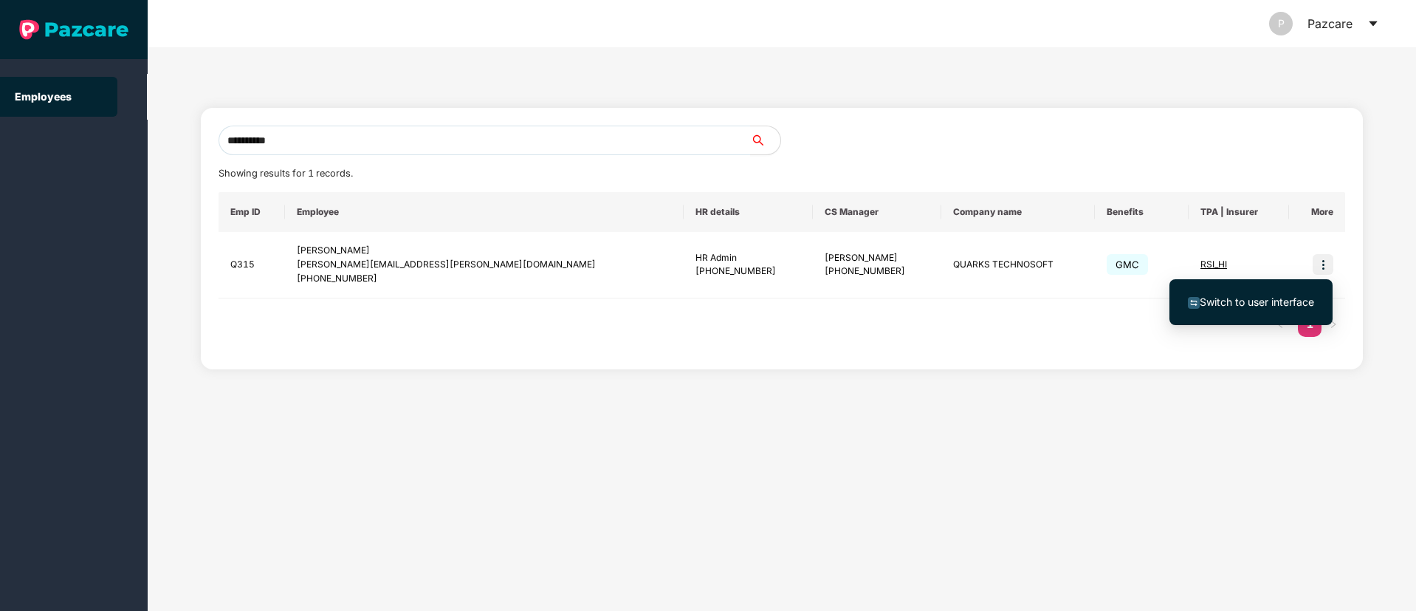
click at [1258, 294] on span "Switch to user interface" at bounding box center [1251, 302] width 126 height 16
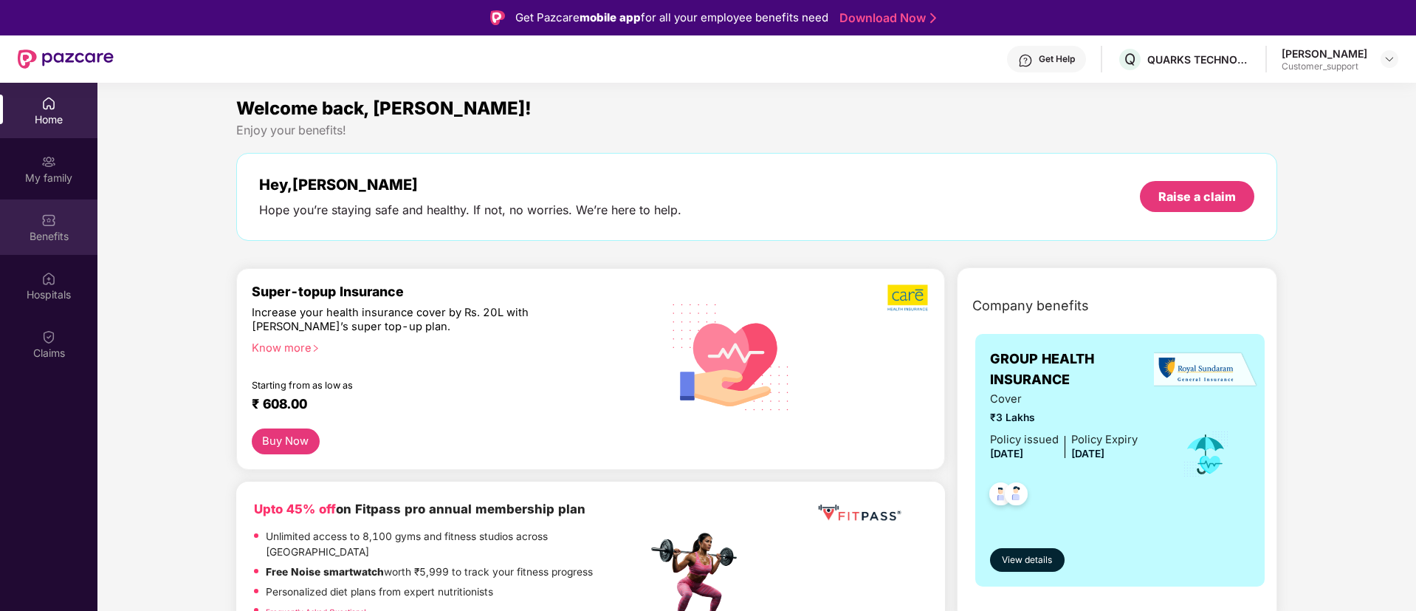
click at [54, 241] on div "Benefits" at bounding box center [48, 236] width 97 height 15
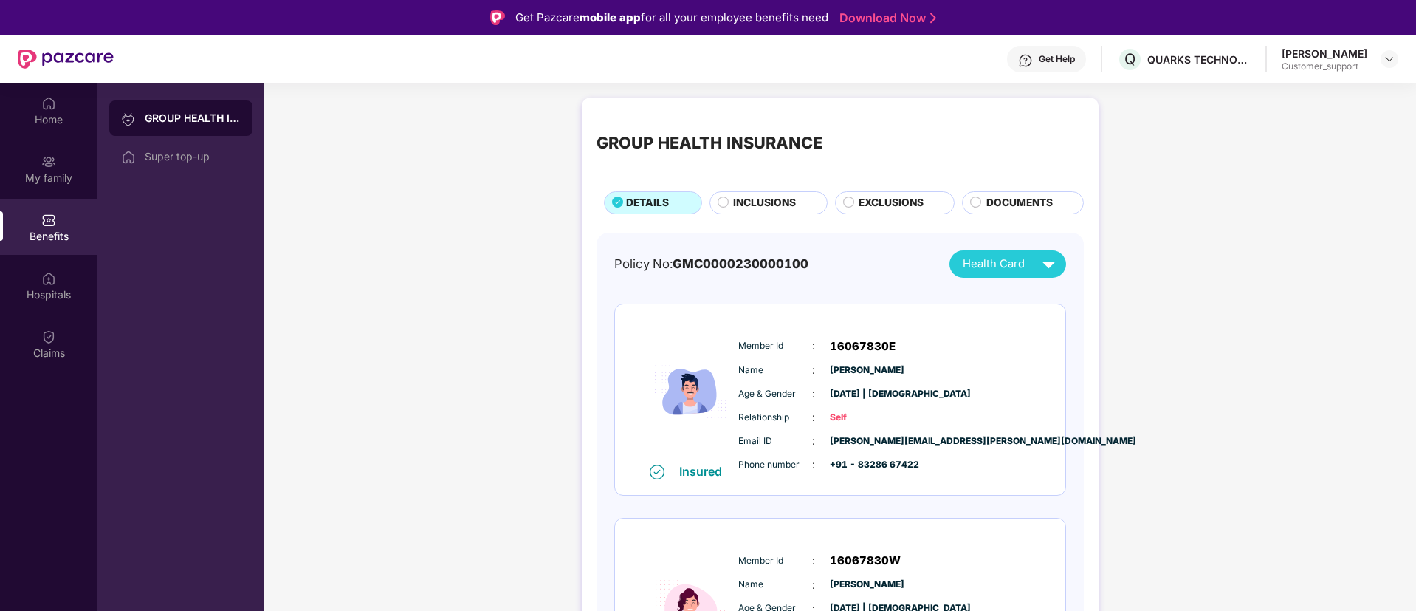
click at [758, 198] on span "INCLUSIONS" at bounding box center [764, 203] width 63 height 16
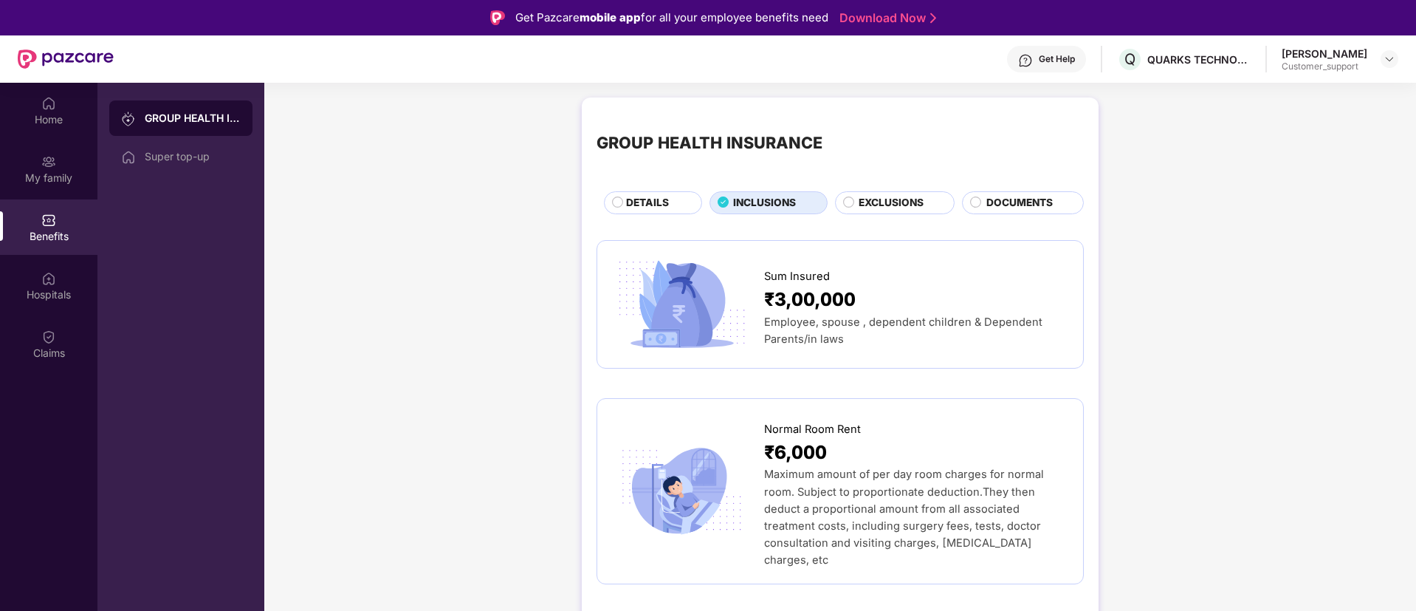
click at [658, 204] on span "DETAILS" at bounding box center [647, 203] width 43 height 16
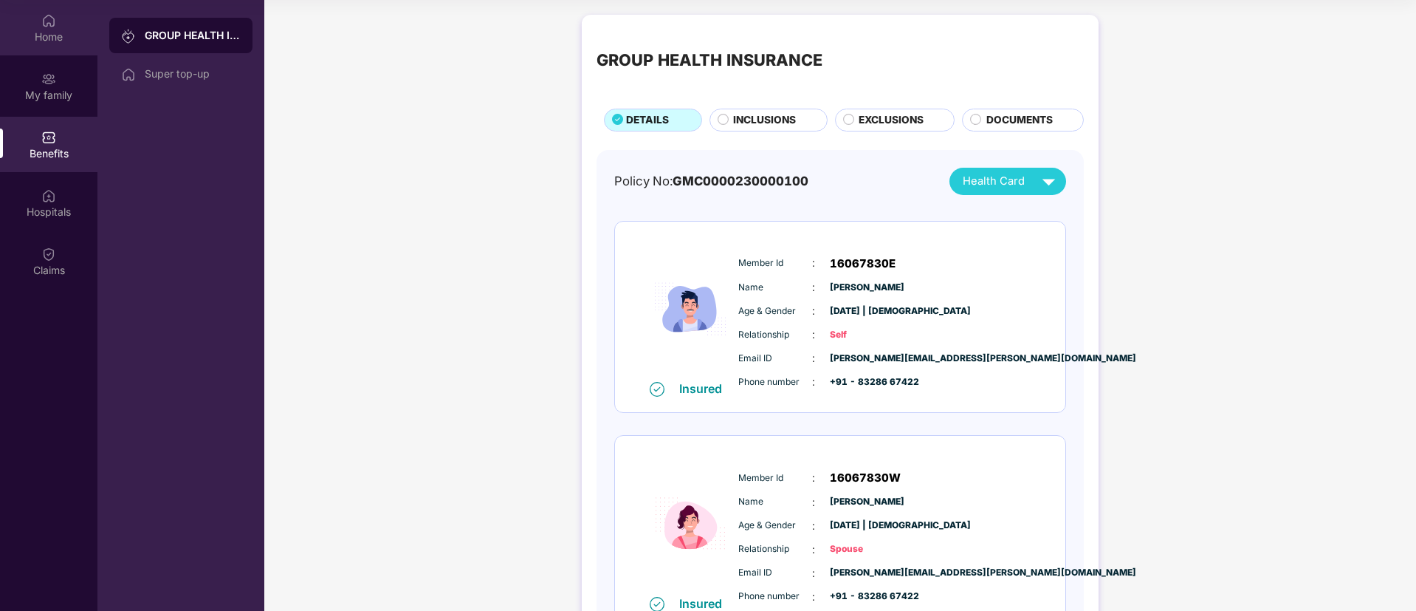
click at [53, 41] on div "Home" at bounding box center [48, 37] width 97 height 15
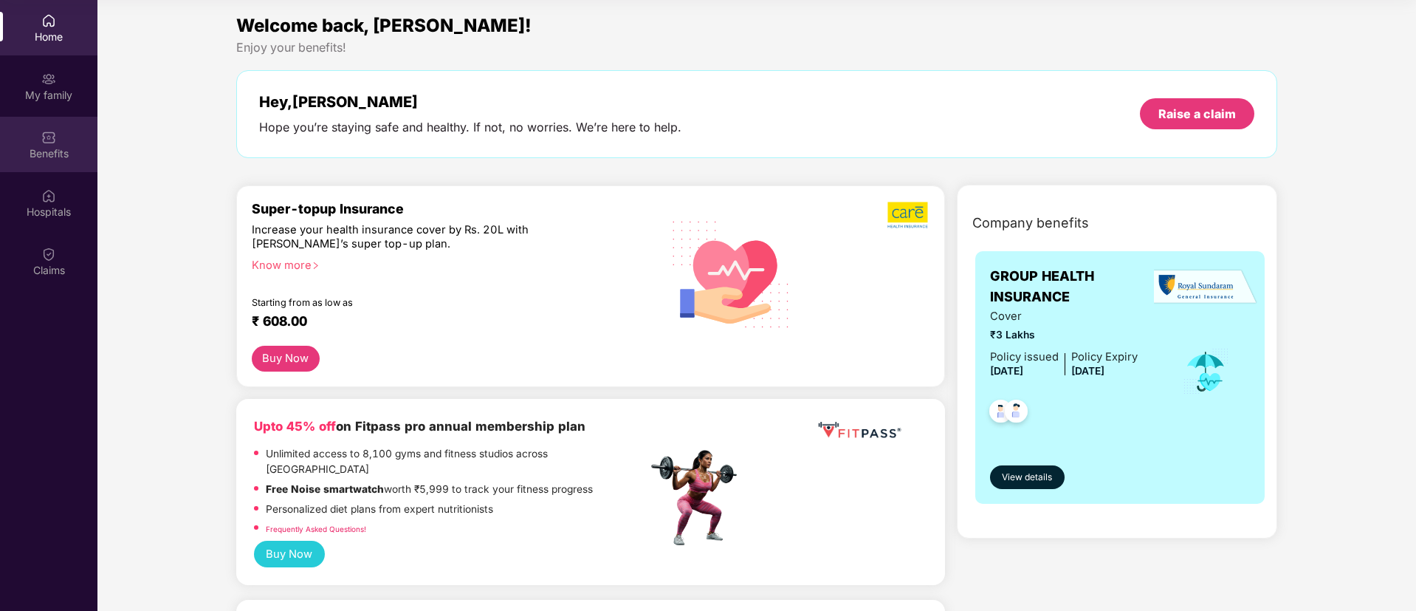
click at [55, 143] on img at bounding box center [48, 137] width 15 height 15
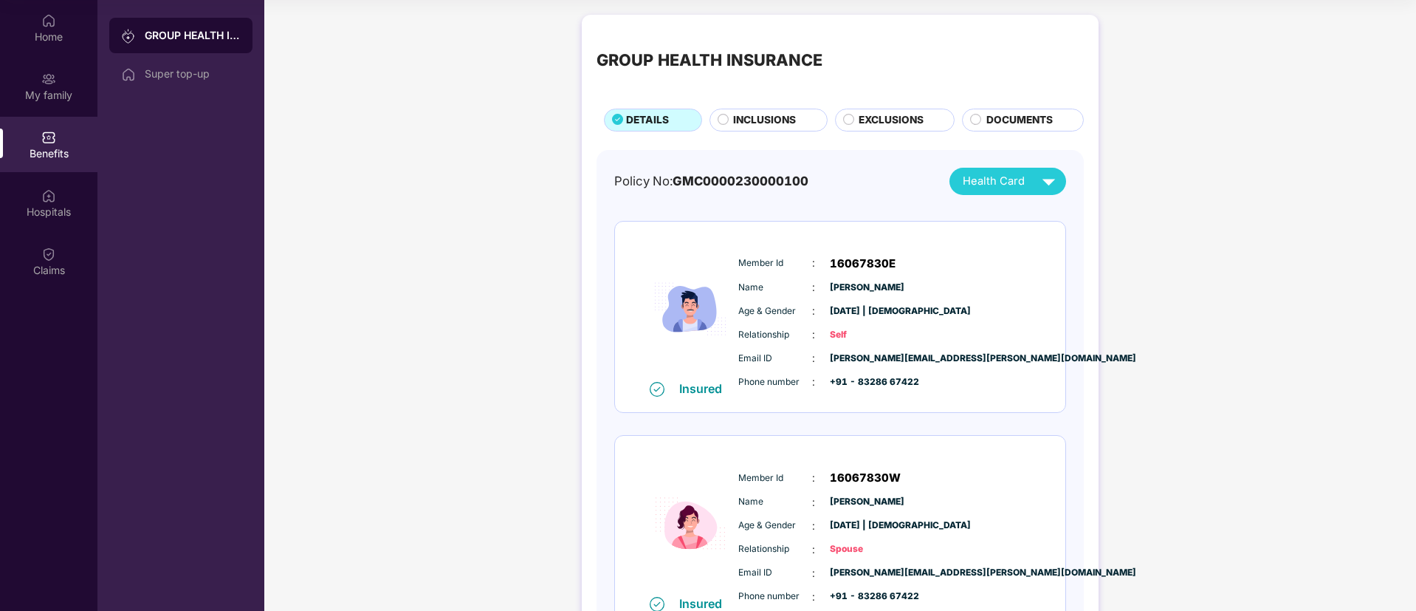
click at [775, 111] on div "INCLUSIONS" at bounding box center [769, 120] width 118 height 23
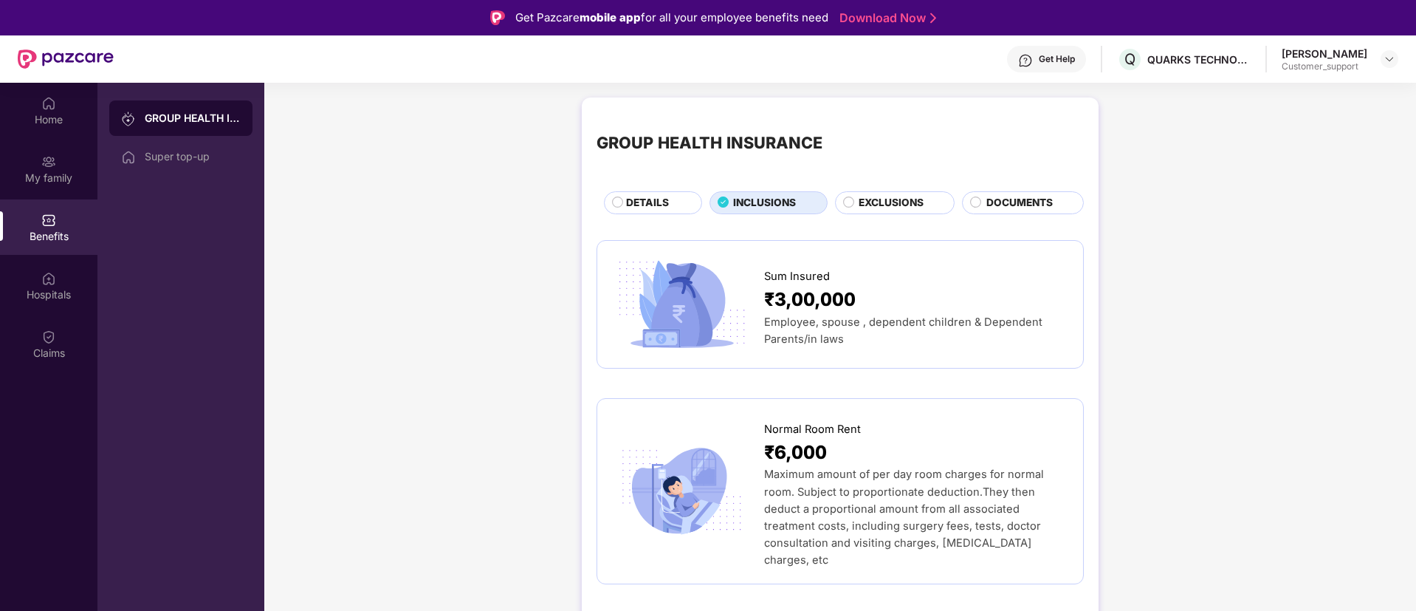
click at [635, 204] on span "DETAILS" at bounding box center [647, 203] width 43 height 16
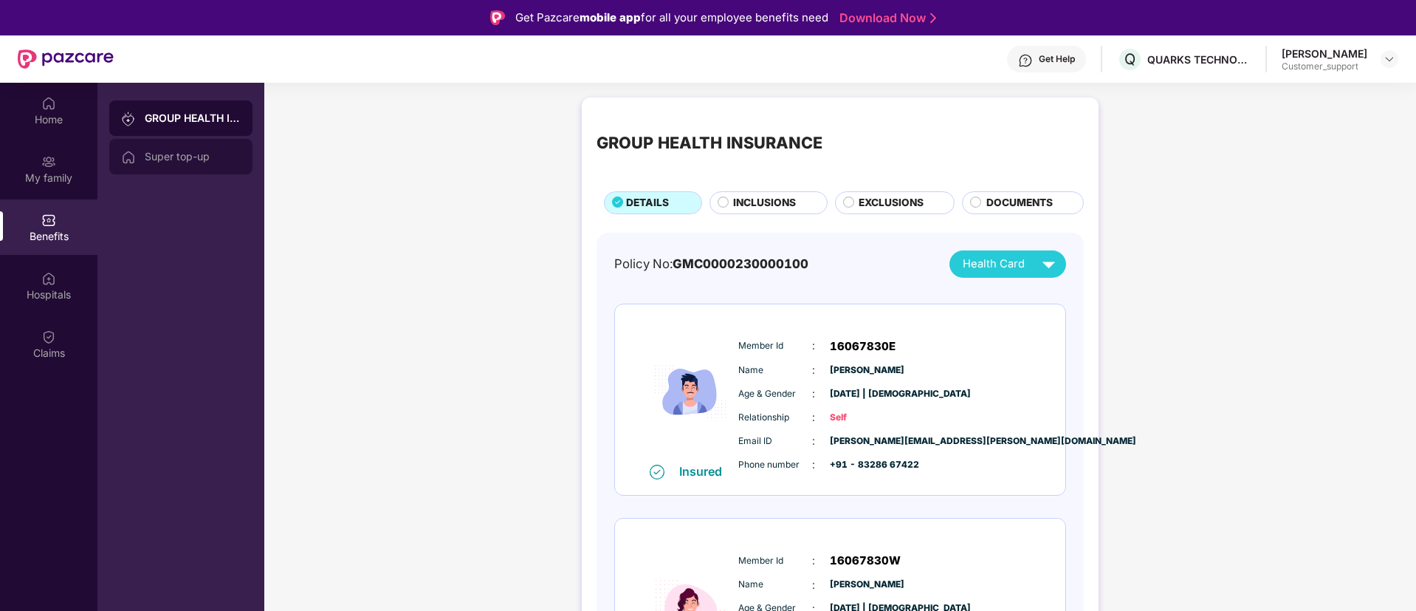
click at [199, 167] on div "Super top-up" at bounding box center [180, 156] width 143 height 35
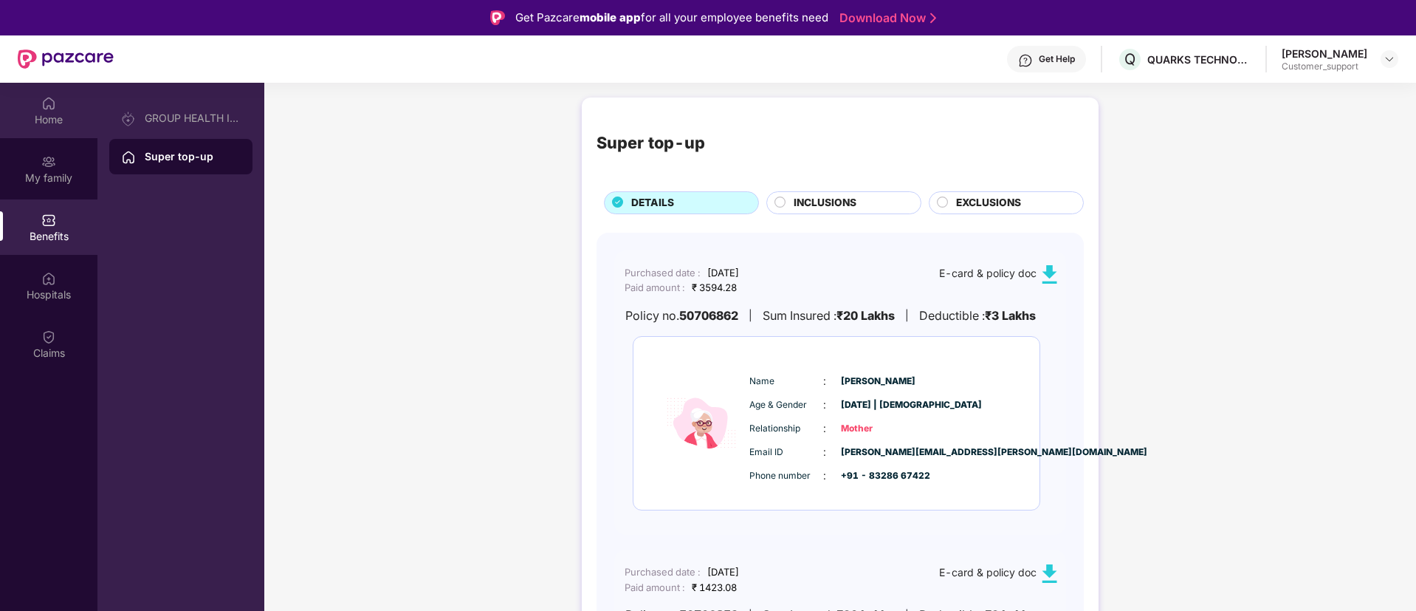
click at [52, 118] on div "Home" at bounding box center [48, 119] width 97 height 15
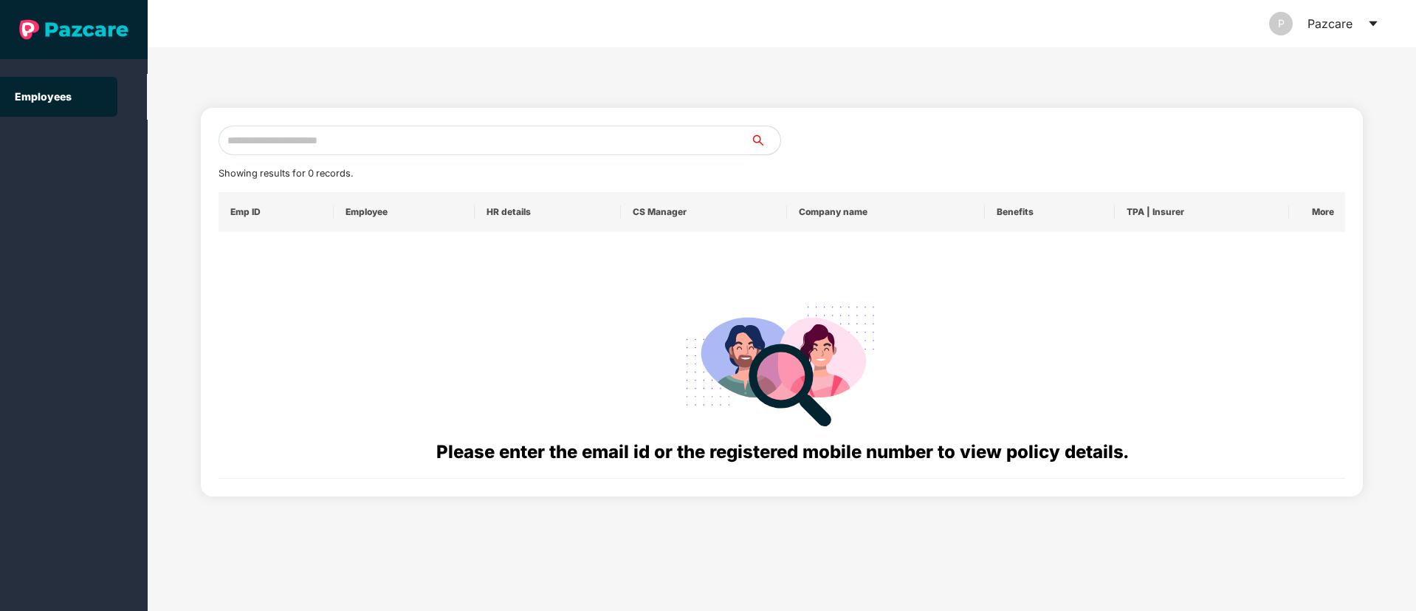
click at [278, 138] on input "text" at bounding box center [485, 141] width 532 height 30
paste input "**********"
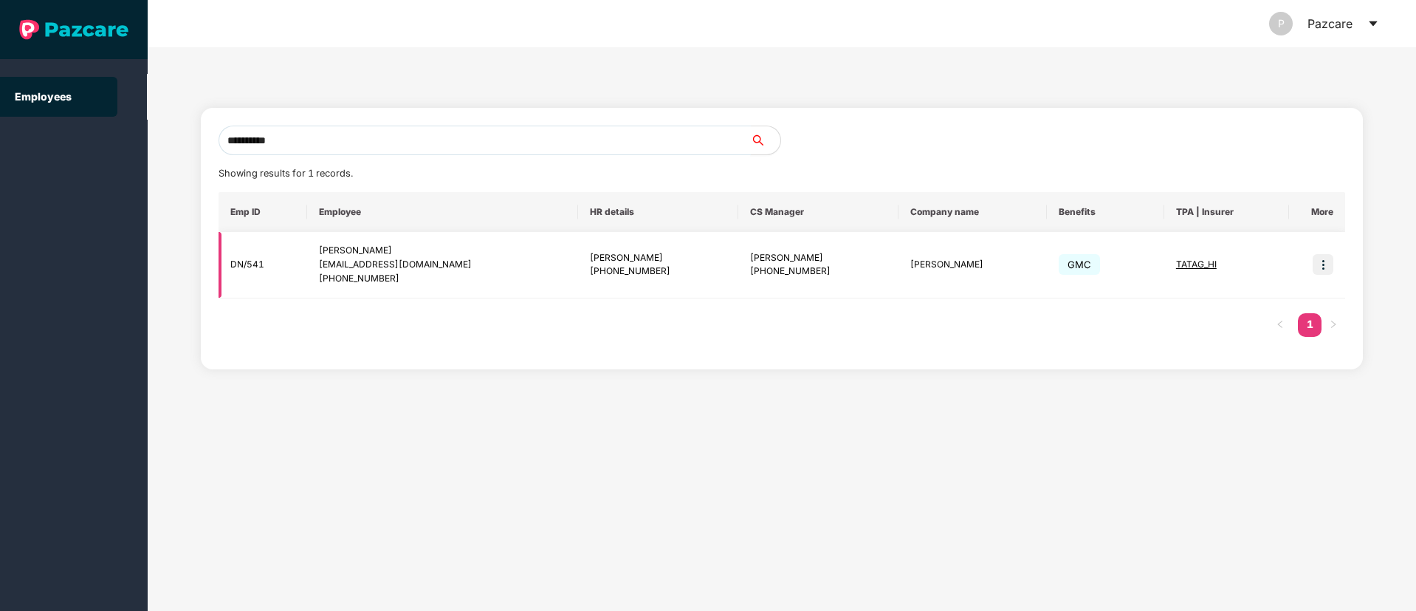
type input "**********"
click at [1327, 267] on img at bounding box center [1323, 264] width 21 height 21
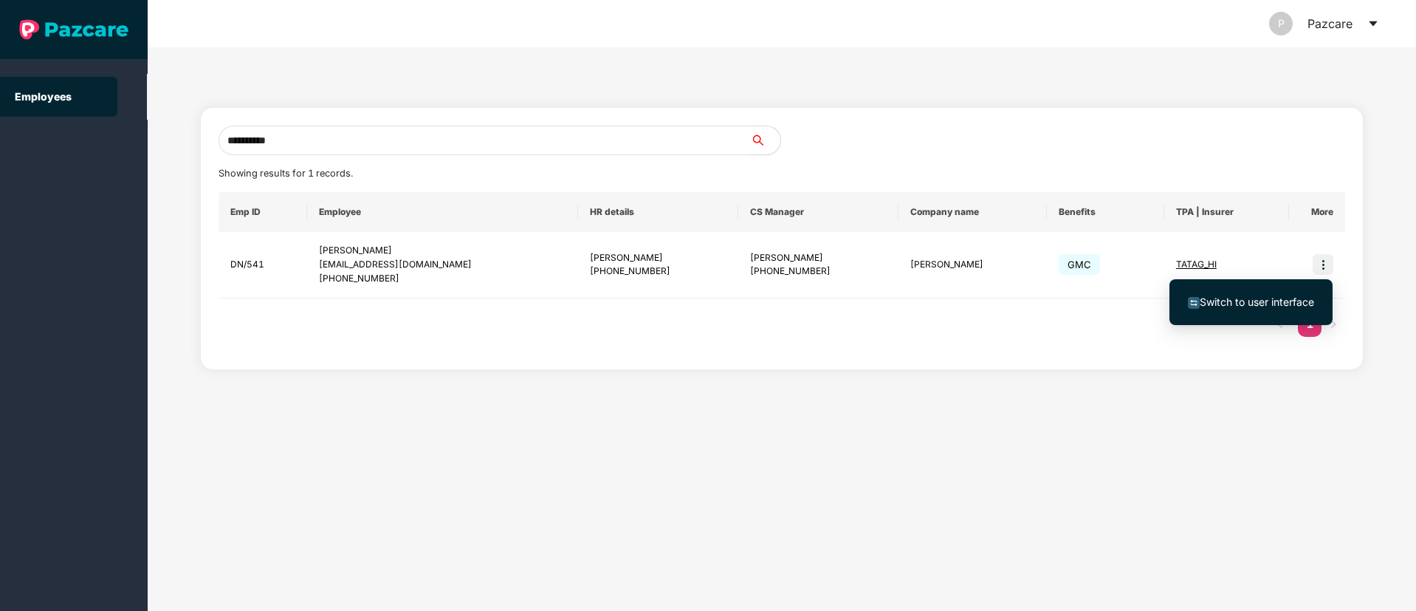
click at [1232, 309] on span "Switch to user interface" at bounding box center [1251, 302] width 126 height 16
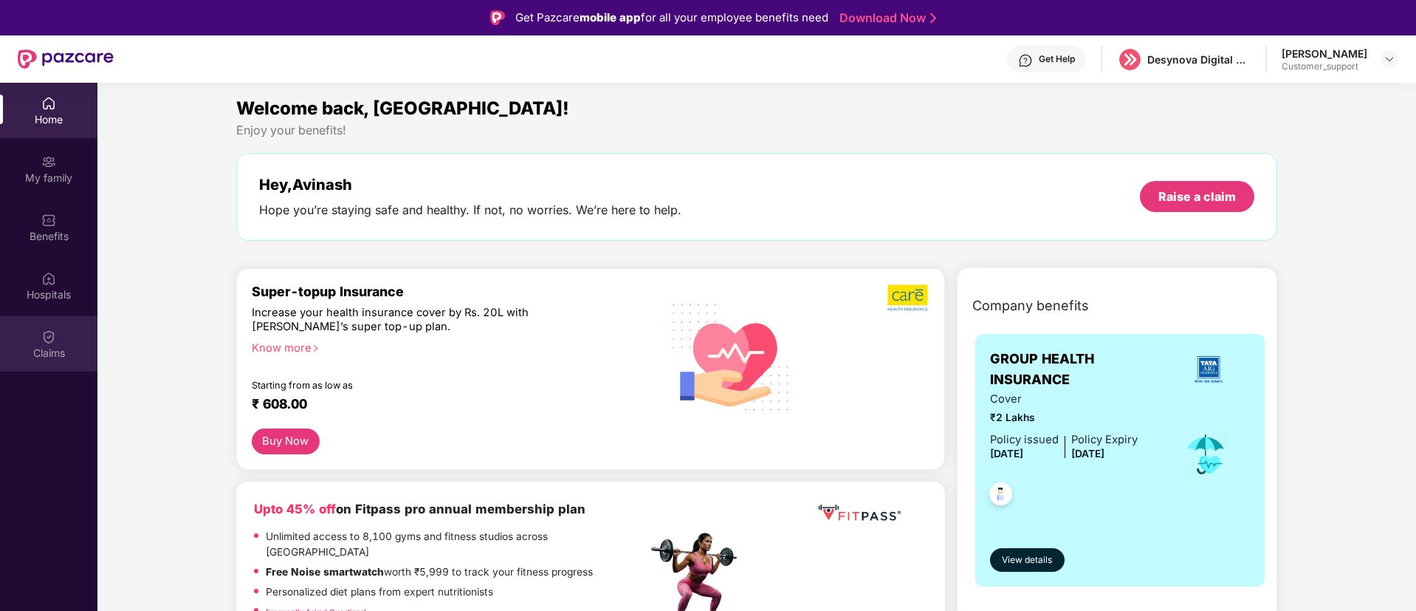
click at [63, 349] on div "Claims" at bounding box center [48, 353] width 97 height 15
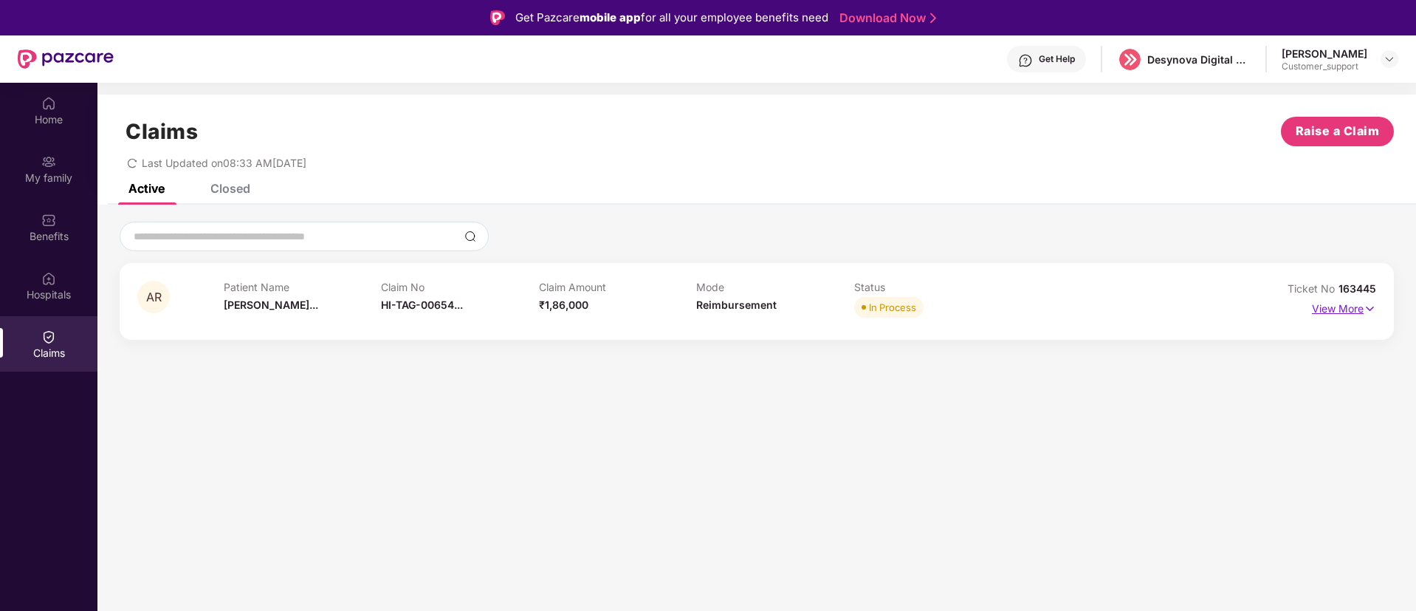
click at [1360, 309] on p "View More" at bounding box center [1344, 307] width 64 height 20
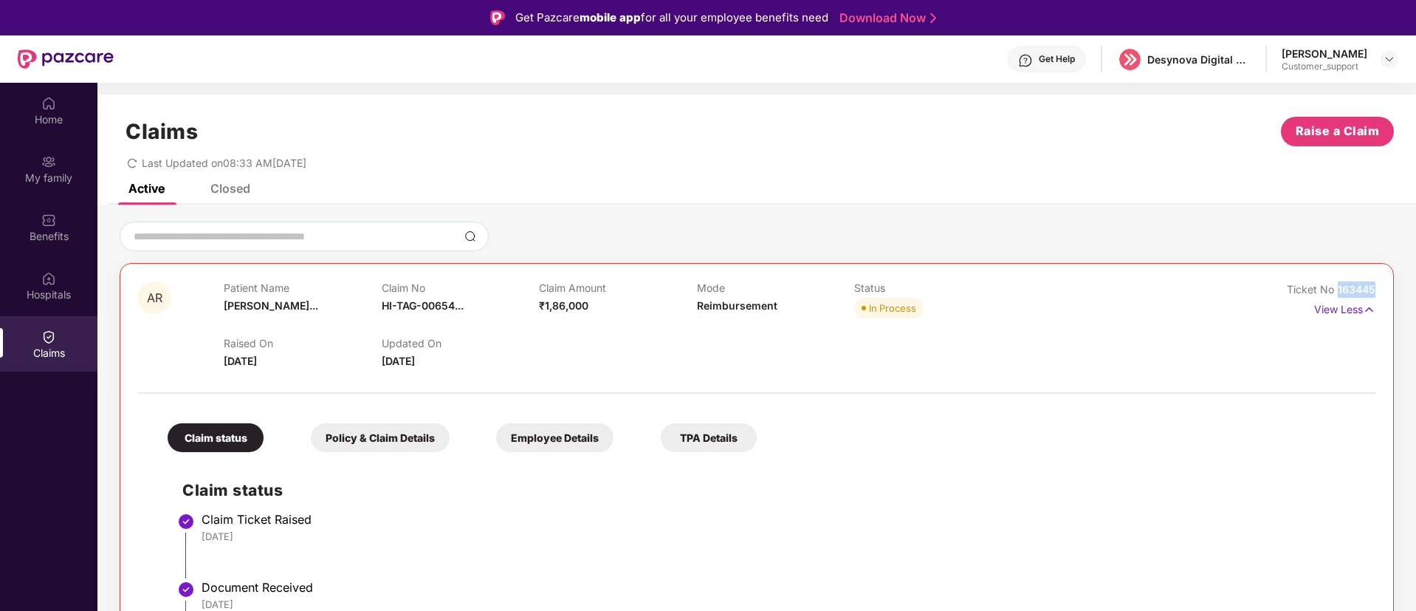
drag, startPoint x: 1335, startPoint y: 287, endPoint x: 1400, endPoint y: 276, distance: 65.9
copy span "163445"
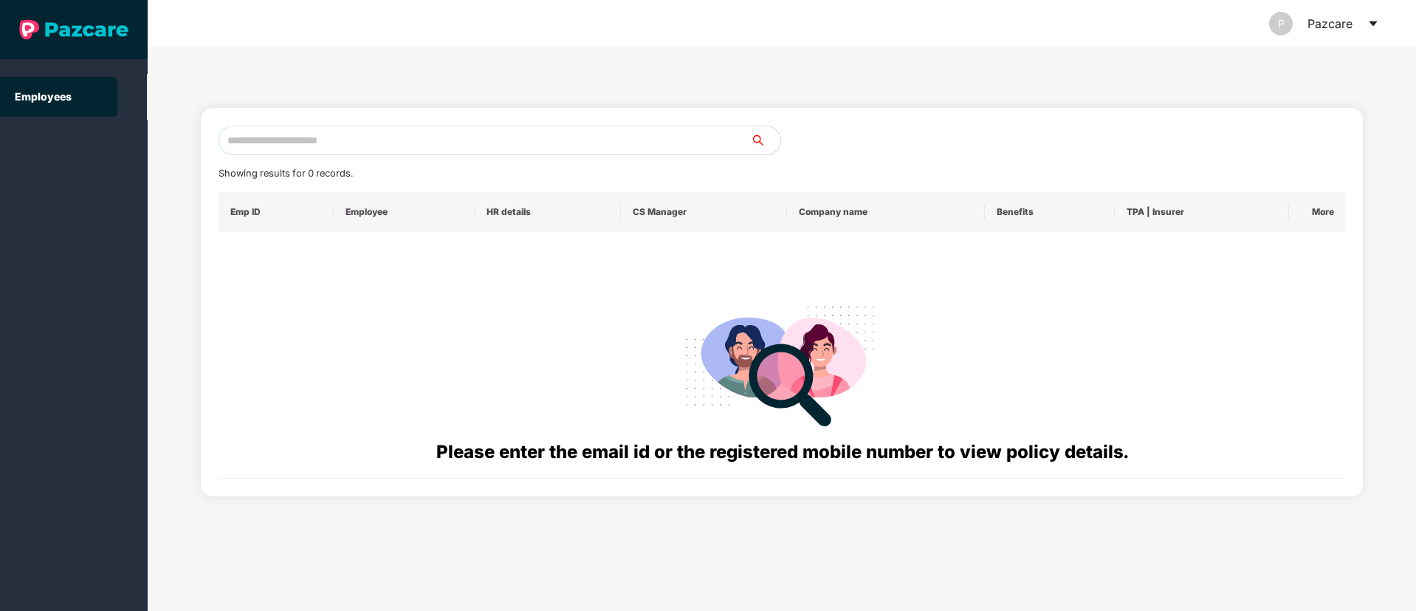
click at [298, 147] on input "text" at bounding box center [485, 141] width 532 height 30
paste input "**********"
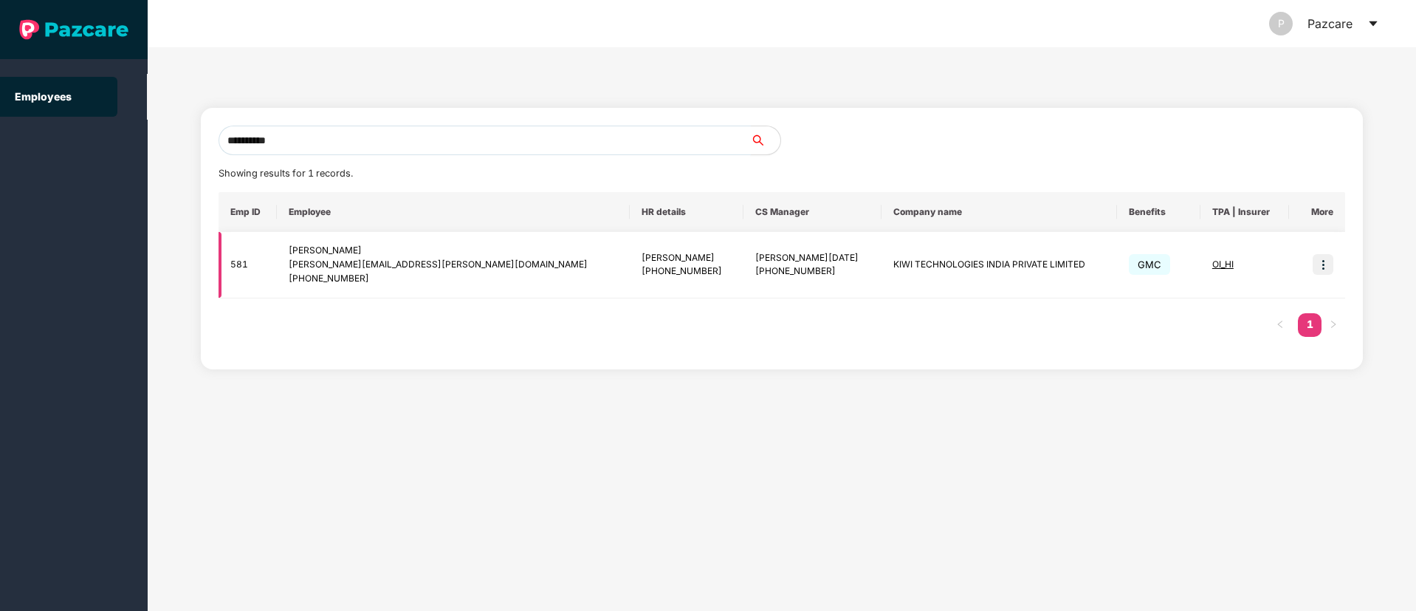
type input "**********"
click at [1328, 262] on img at bounding box center [1323, 264] width 21 height 21
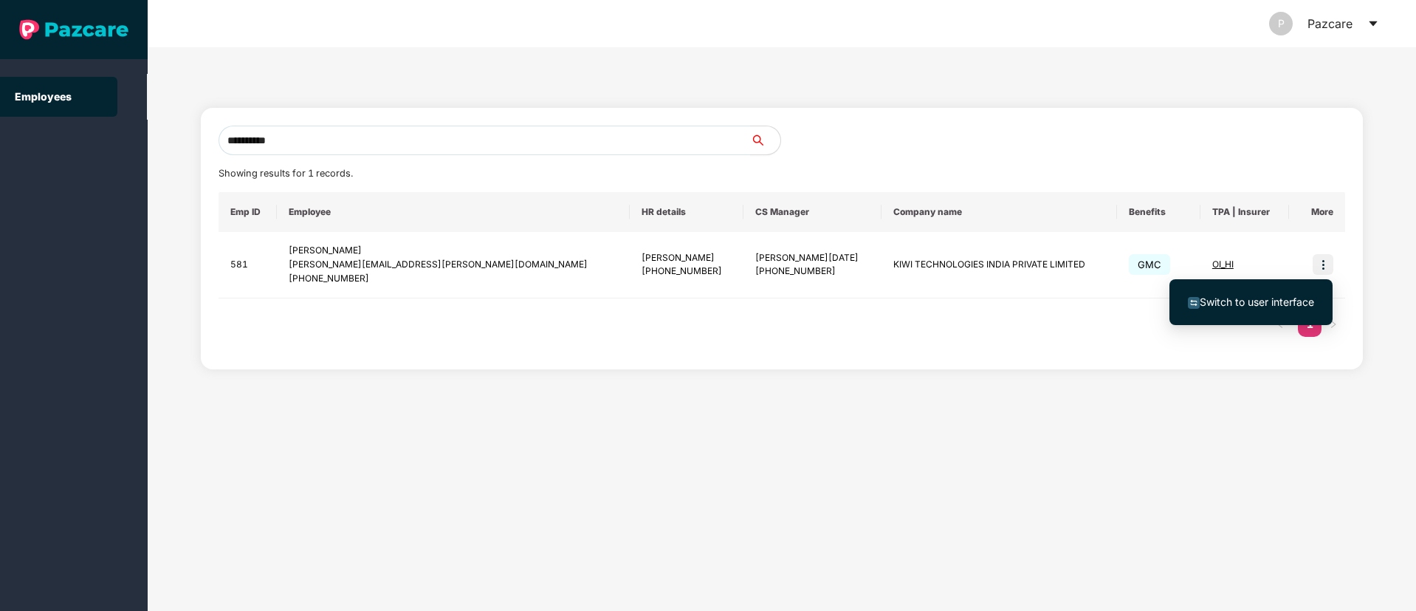
click at [1281, 304] on span "Switch to user interface" at bounding box center [1257, 301] width 114 height 13
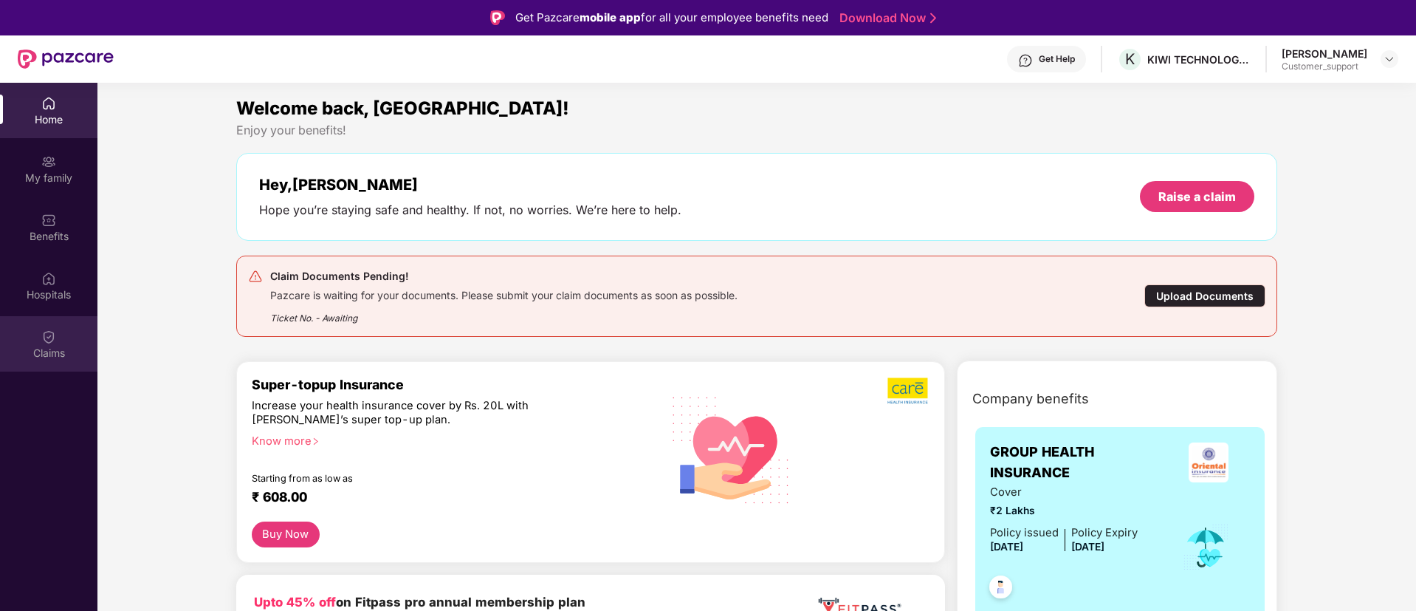
click at [62, 354] on div "Claims" at bounding box center [48, 353] width 97 height 15
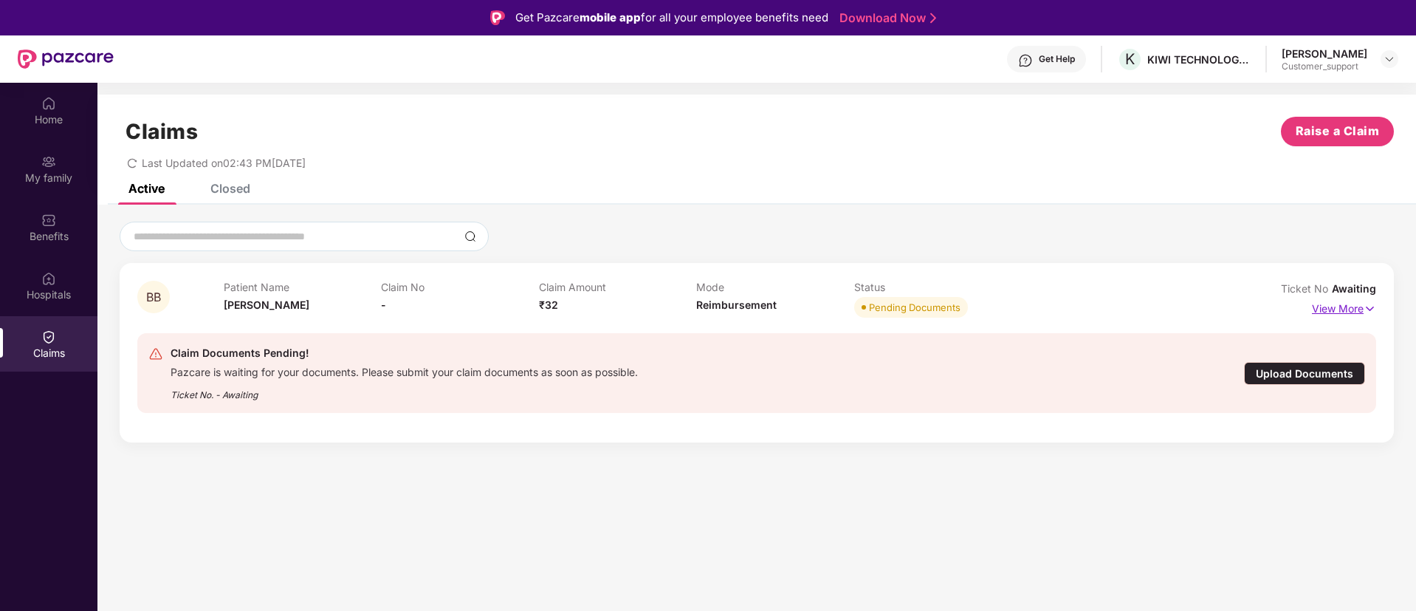
click at [1359, 311] on p "View More" at bounding box center [1344, 307] width 64 height 20
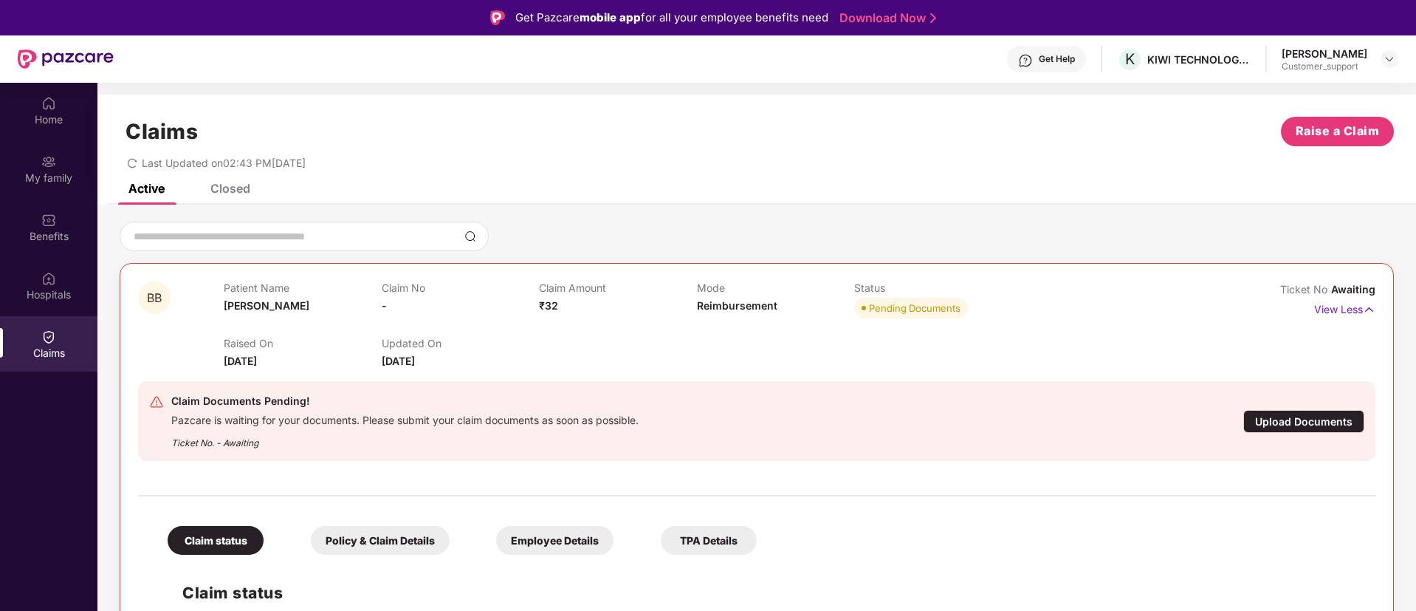
scroll to position [44, 0]
